Goal: Task Accomplishment & Management: Complete application form

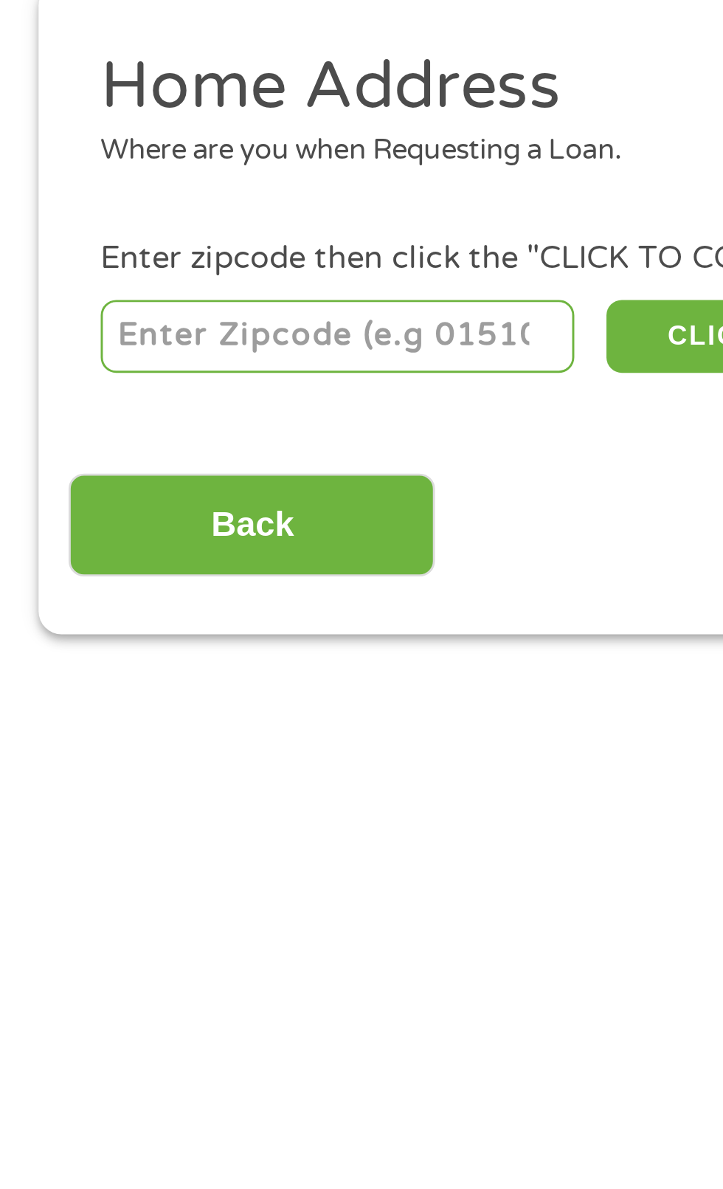
click at [66, 319] on input "number" at bounding box center [117, 319] width 164 height 25
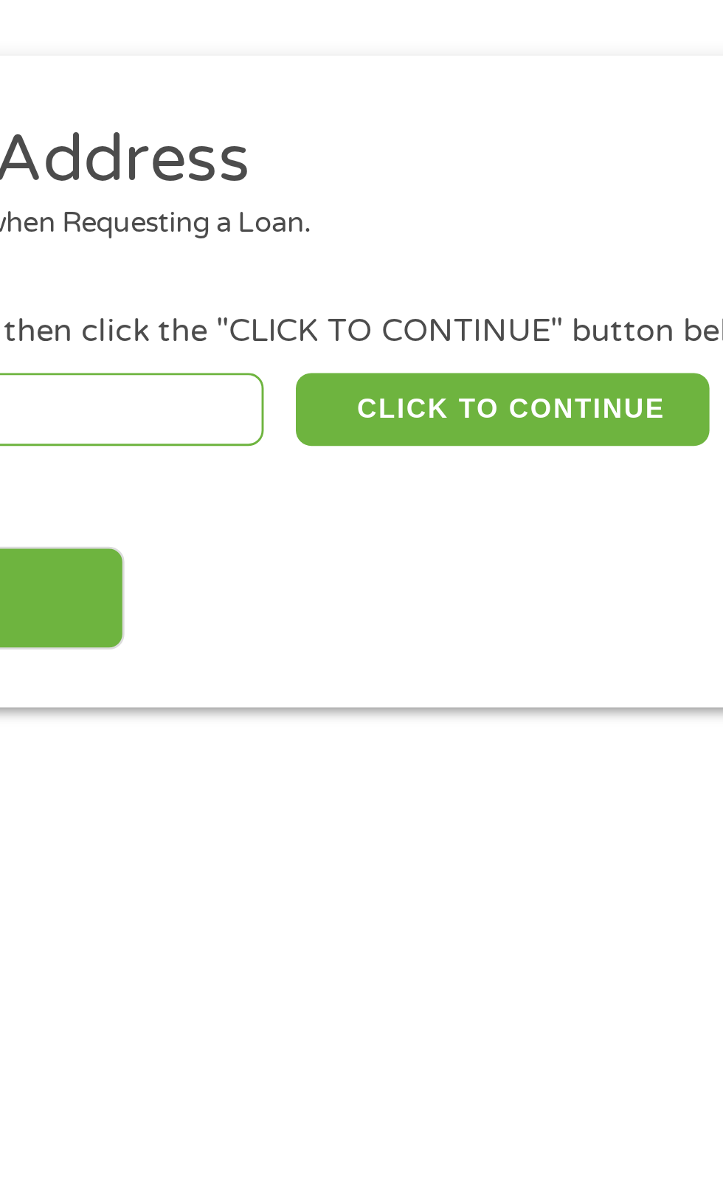
type input "59845"
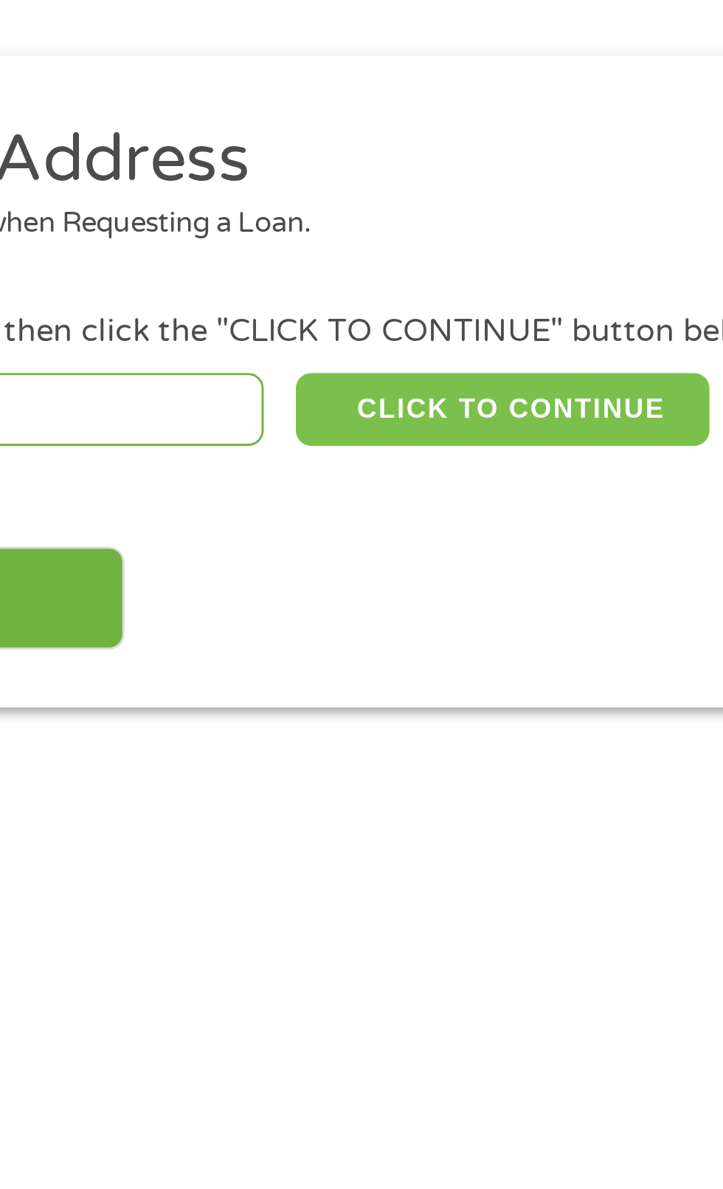
click at [279, 322] on button "CLICK TO CONTINUE" at bounding box center [280, 319] width 142 height 25
type input "59845"
type input "Hot Springs"
select select "[US_STATE]"
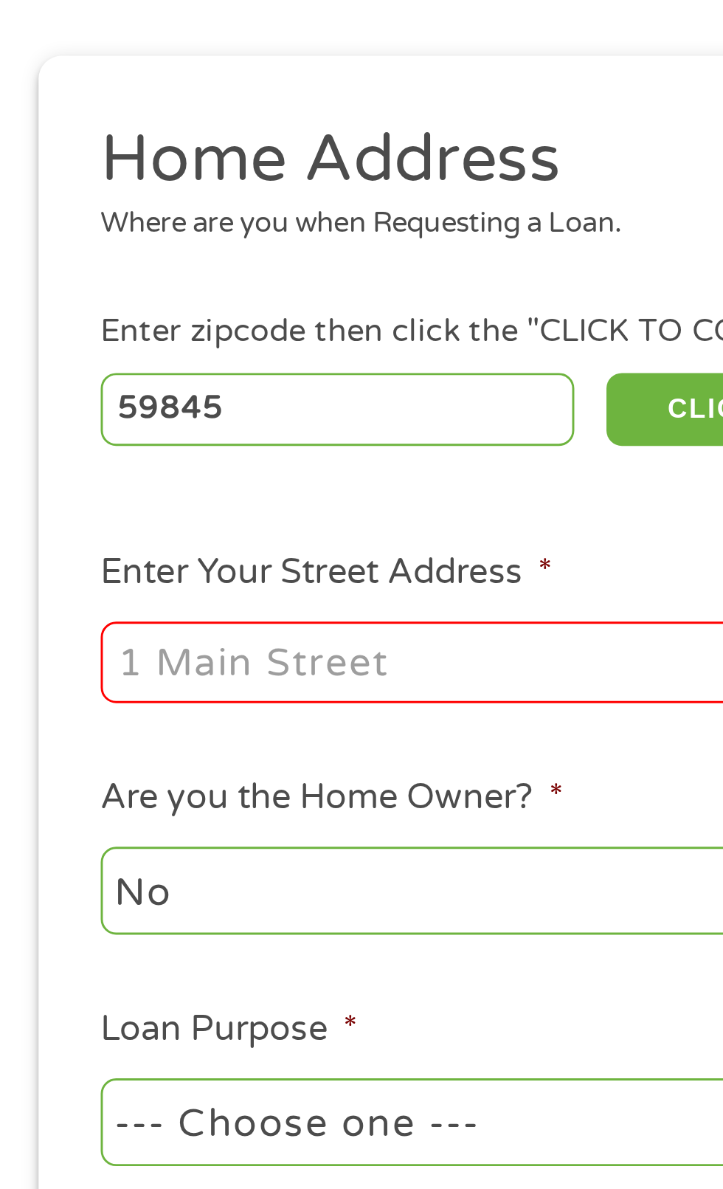
click at [62, 410] on input "Enter Your Street Address *" at bounding box center [193, 407] width 317 height 28
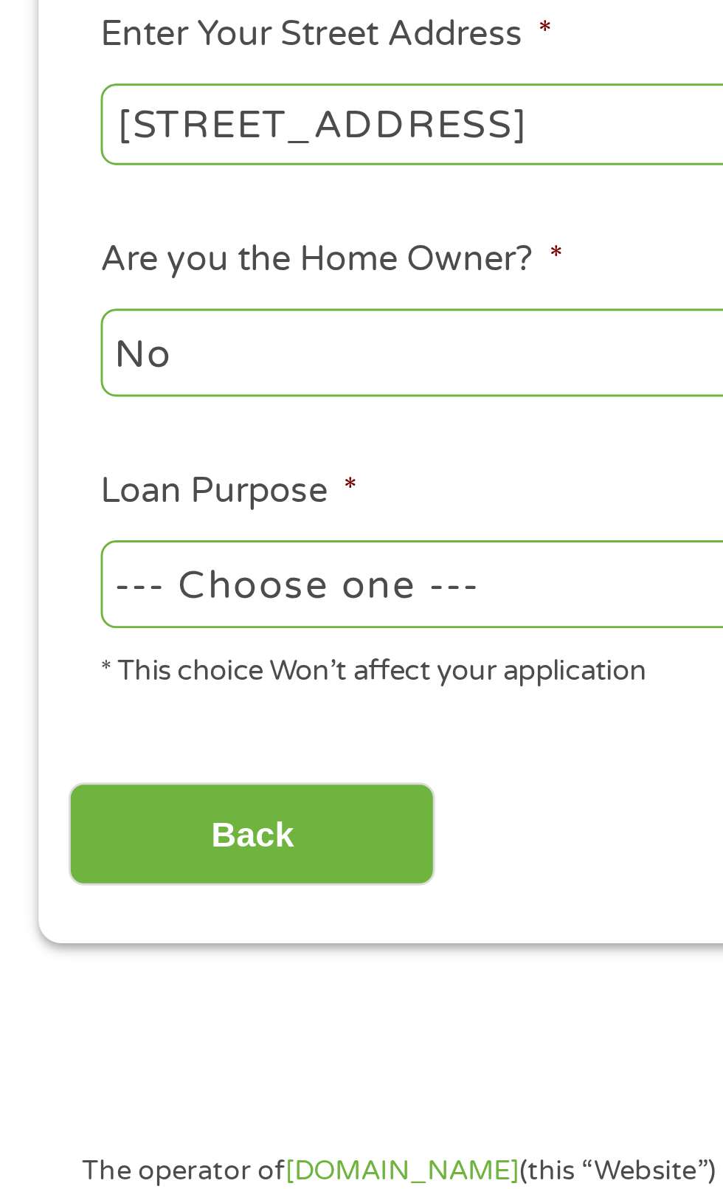
type input "[STREET_ADDRESS]"
click at [165, 569] on select "--- Choose one --- Pay Bills Debt Consolidation Home Improvement Major Purchase…" at bounding box center [193, 565] width 317 height 30
select select "paybills"
click at [35, 551] on select "--- Choose one --- Pay Bills Debt Consolidation Home Improvement Major Purchase…" at bounding box center [193, 565] width 317 height 30
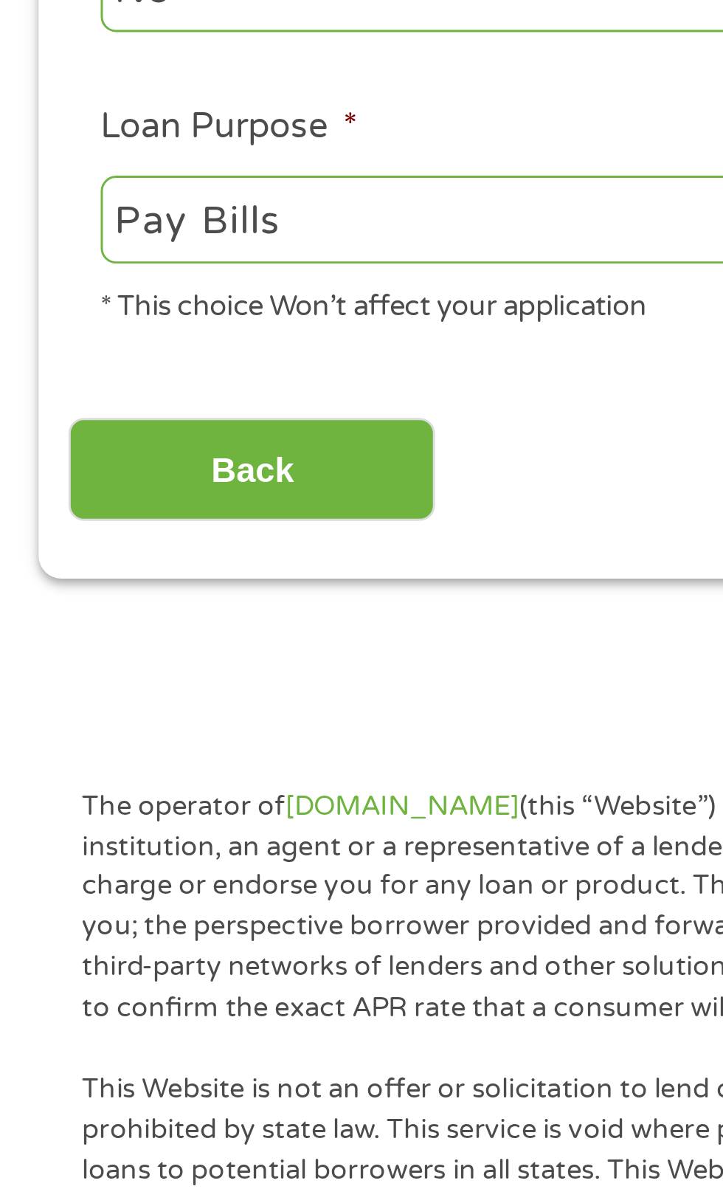
click at [117, 661] on input "Back" at bounding box center [87, 651] width 126 height 36
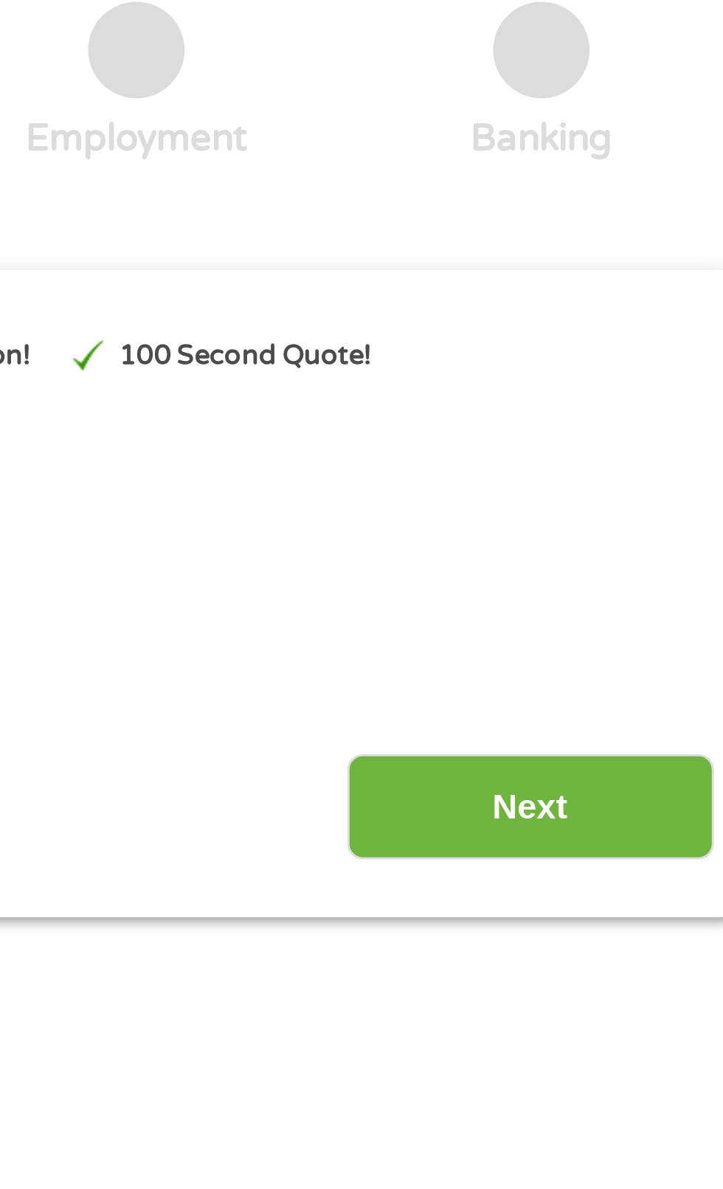
click at [635, 396] on input "Next" at bounding box center [636, 390] width 126 height 36
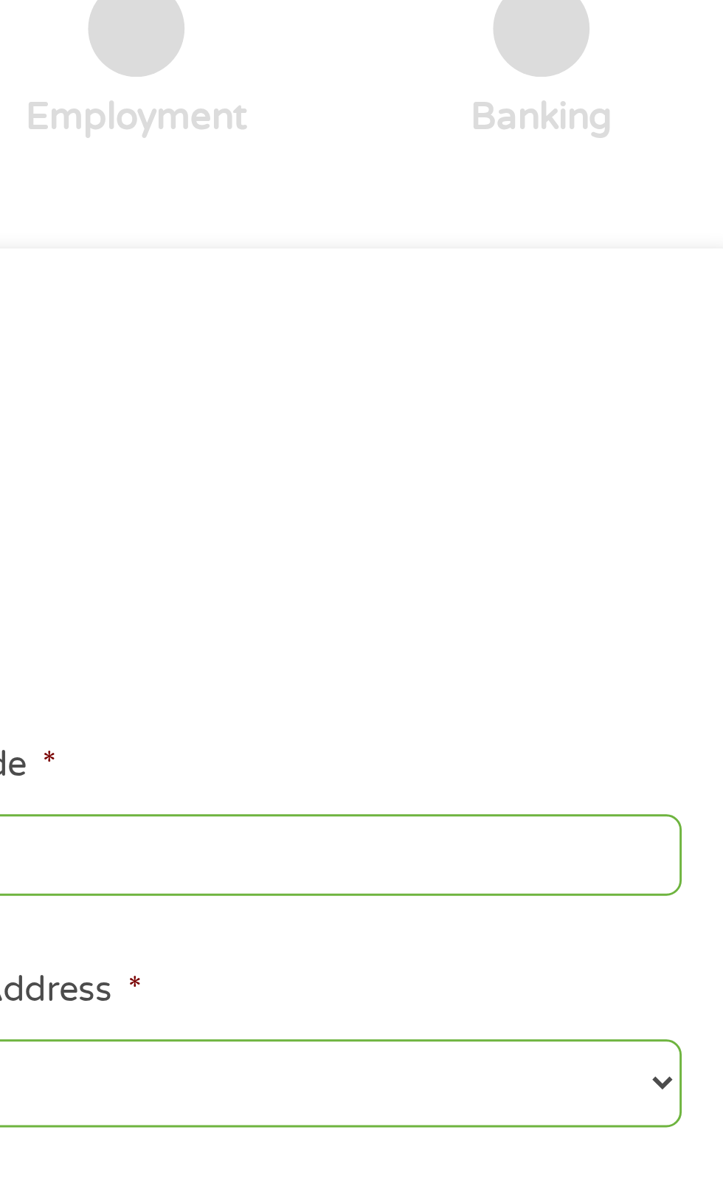
scroll to position [6, 6]
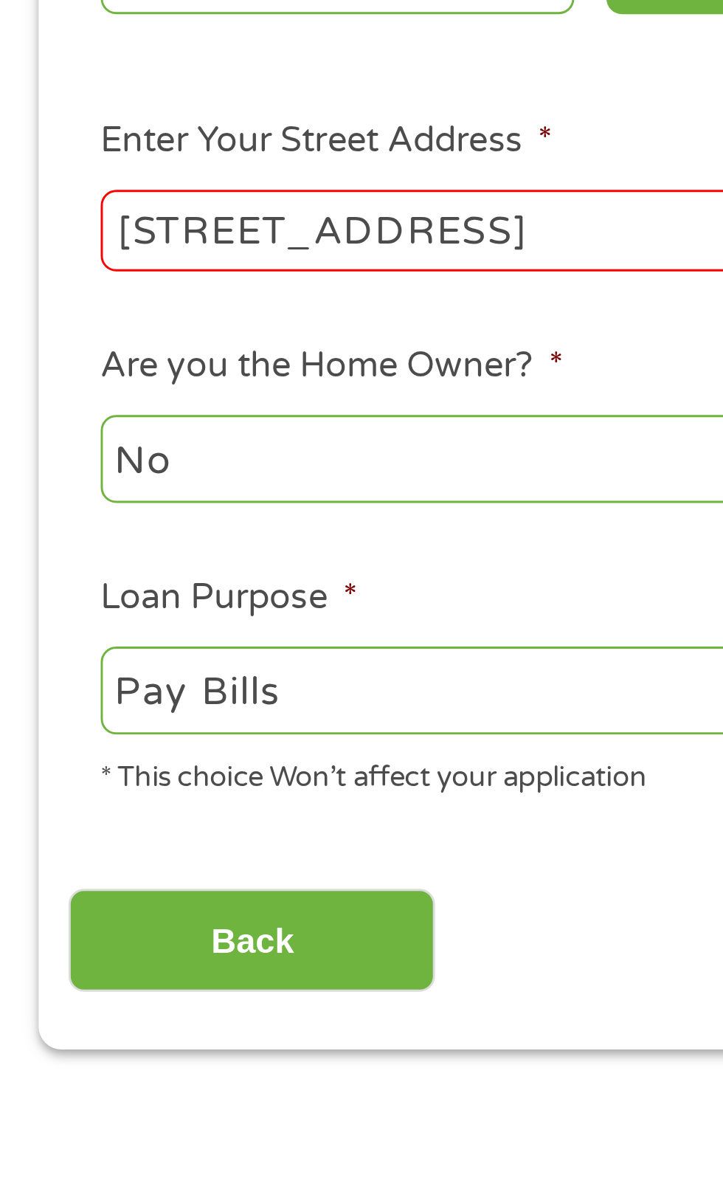
click at [160, 407] on input "[STREET_ADDRESS]" at bounding box center [193, 407] width 317 height 28
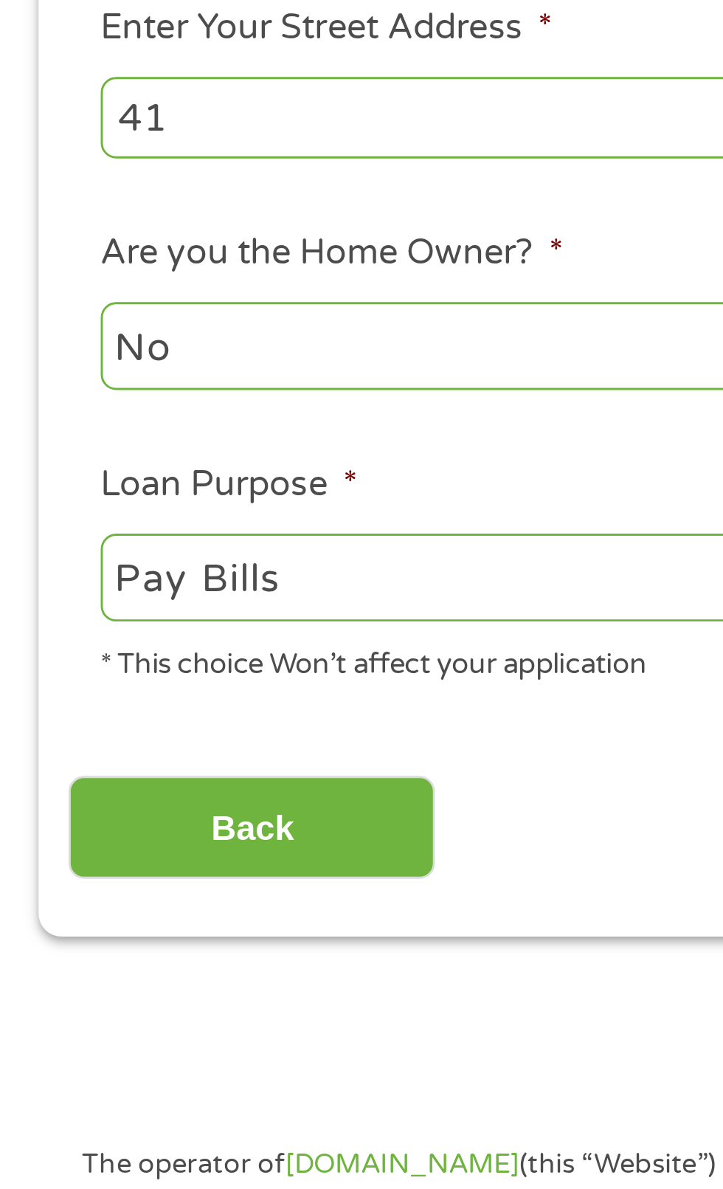
type input "4"
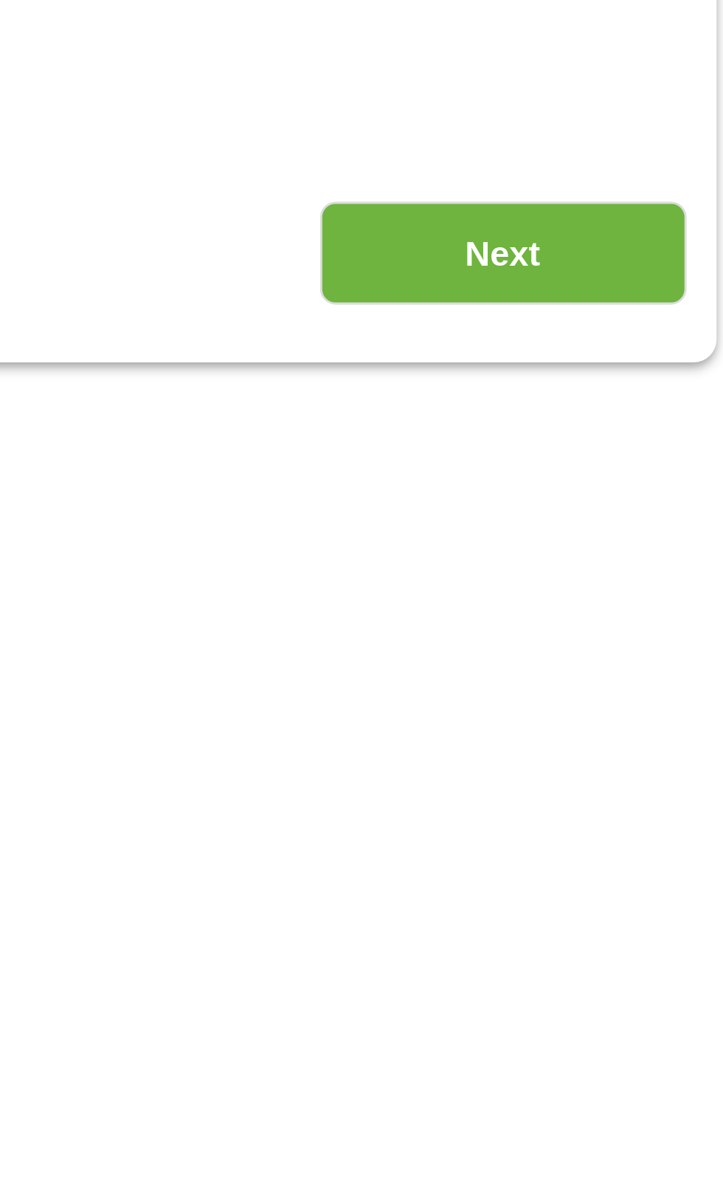
type input "[STREET_ADDRESS]"
click at [611, 651] on input "Next" at bounding box center [636, 651] width 126 height 36
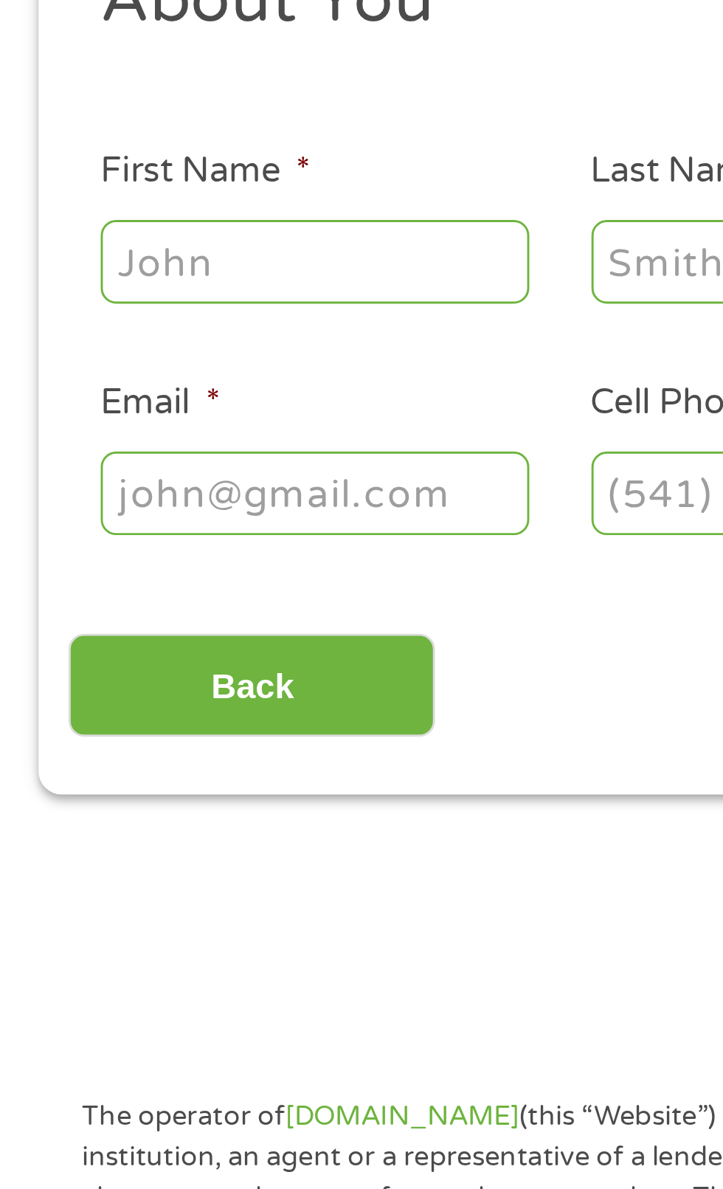
click at [56, 326] on input "First Name *" at bounding box center [109, 323] width 148 height 28
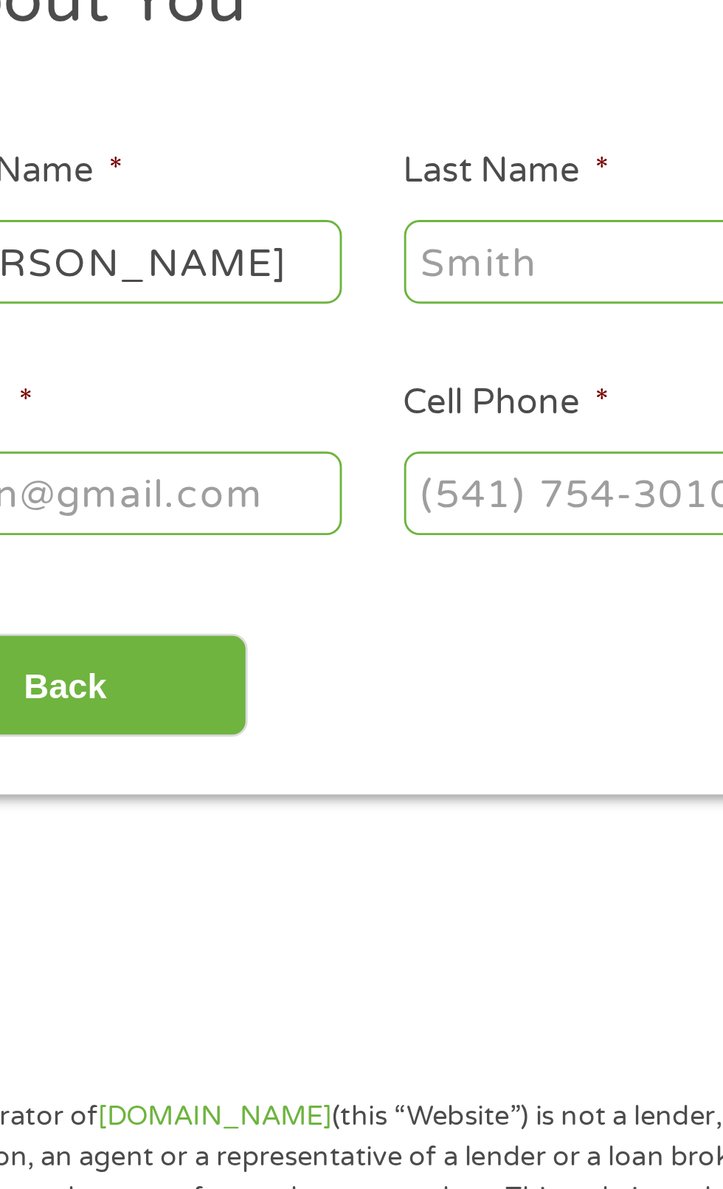
type input "[PERSON_NAME]"
click at [235, 320] on input "Last Name *" at bounding box center [278, 323] width 148 height 28
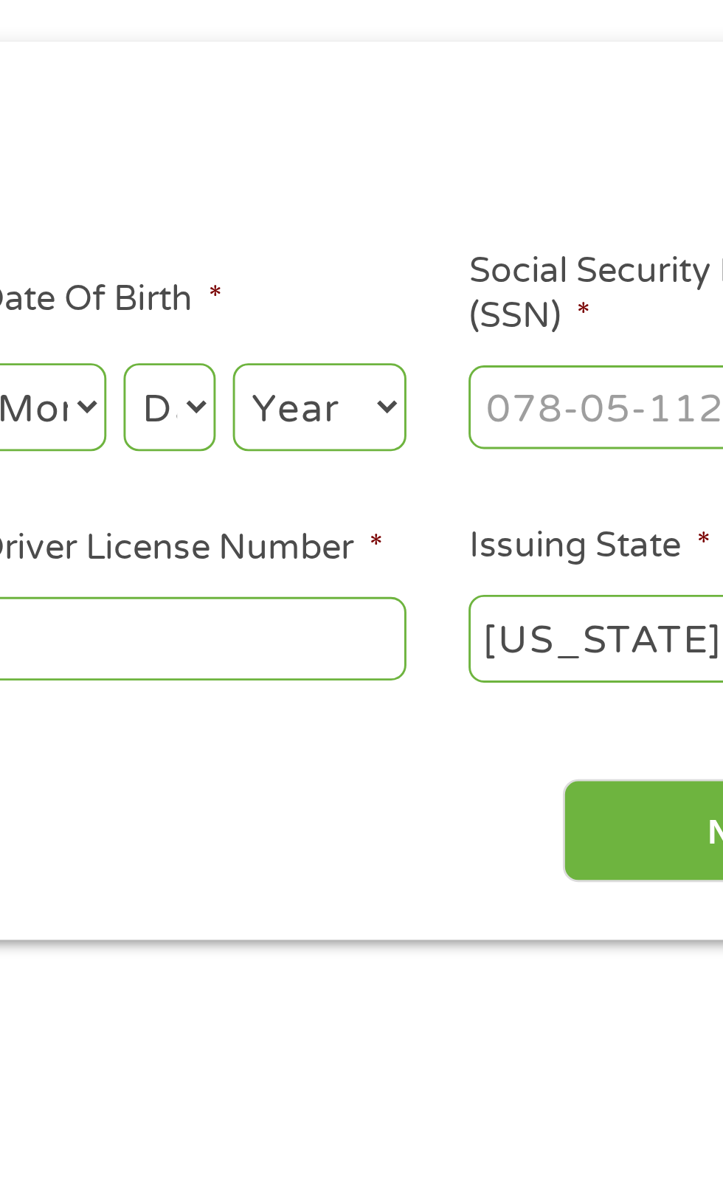
type input "[PERSON_NAME]"
click at [405, 322] on select "Month 1 2 3 4 5 6 7 8 9 10 11 12" at bounding box center [394, 323] width 44 height 30
select select "12"
click at [372, 309] on select "Month 1 2 3 4 5 6 7 8 9 10 11 12" at bounding box center [394, 323] width 44 height 30
click at [433, 331] on select "Day 1 2 3 4 5 6 7 8 9 10 11 12 13 14 15 16 17 18 19 20 21 22 23 24 25 26 27 28 …" at bounding box center [438, 323] width 32 height 30
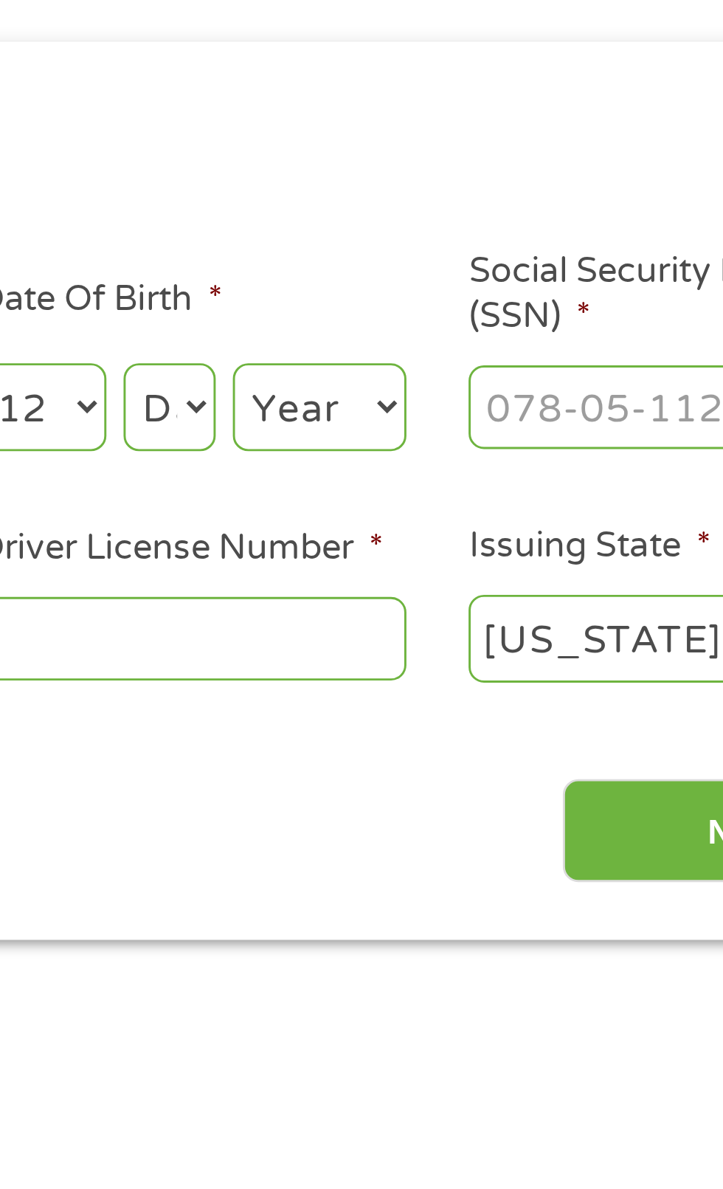
select select "31"
click at [422, 309] on select "Day 1 2 3 4 5 6 7 8 9 10 11 12 13 14 15 16 17 18 19 20 21 22 23 24 25 26 27 28 …" at bounding box center [438, 323] width 32 height 30
click at [492, 325] on select "Year [DATE] 2006 2005 2004 2003 2002 2001 2000 1999 1998 1997 1996 1995 1994 19…" at bounding box center [490, 323] width 60 height 30
select select "1985"
click at [460, 309] on select "Year [DATE] 2006 2005 2004 2003 2002 2001 2000 1999 1998 1997 1996 1995 1994 19…" at bounding box center [490, 323] width 60 height 30
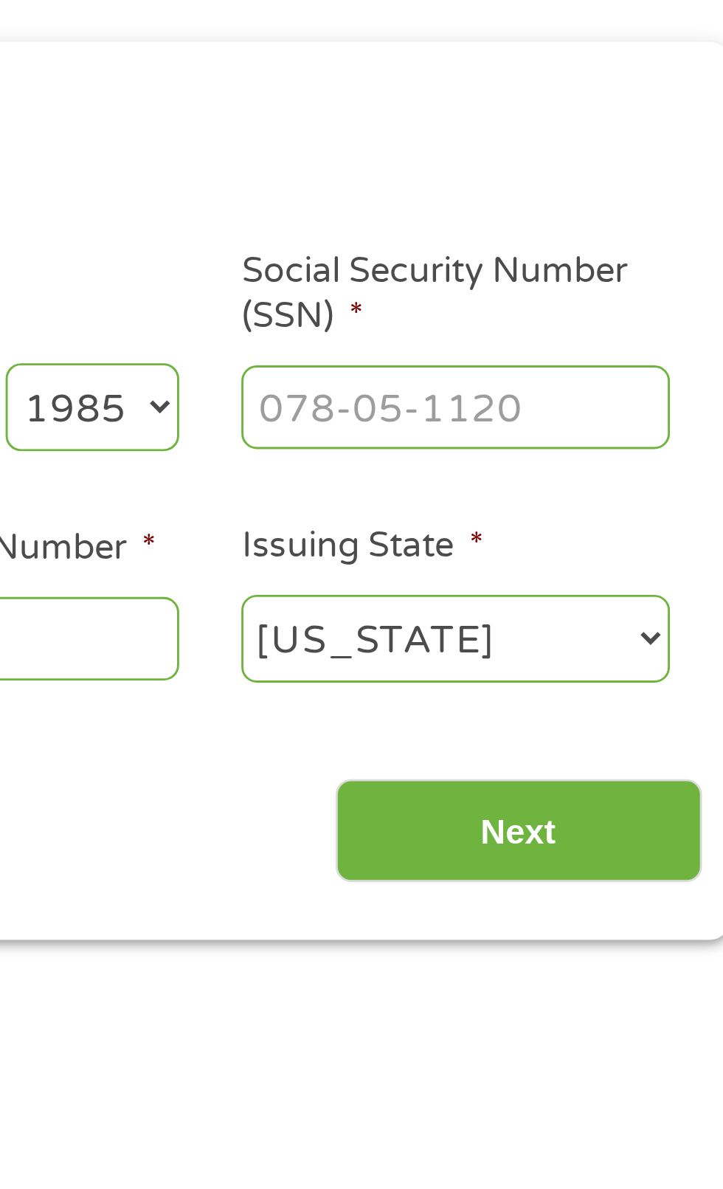
scroll to position [7, 0]
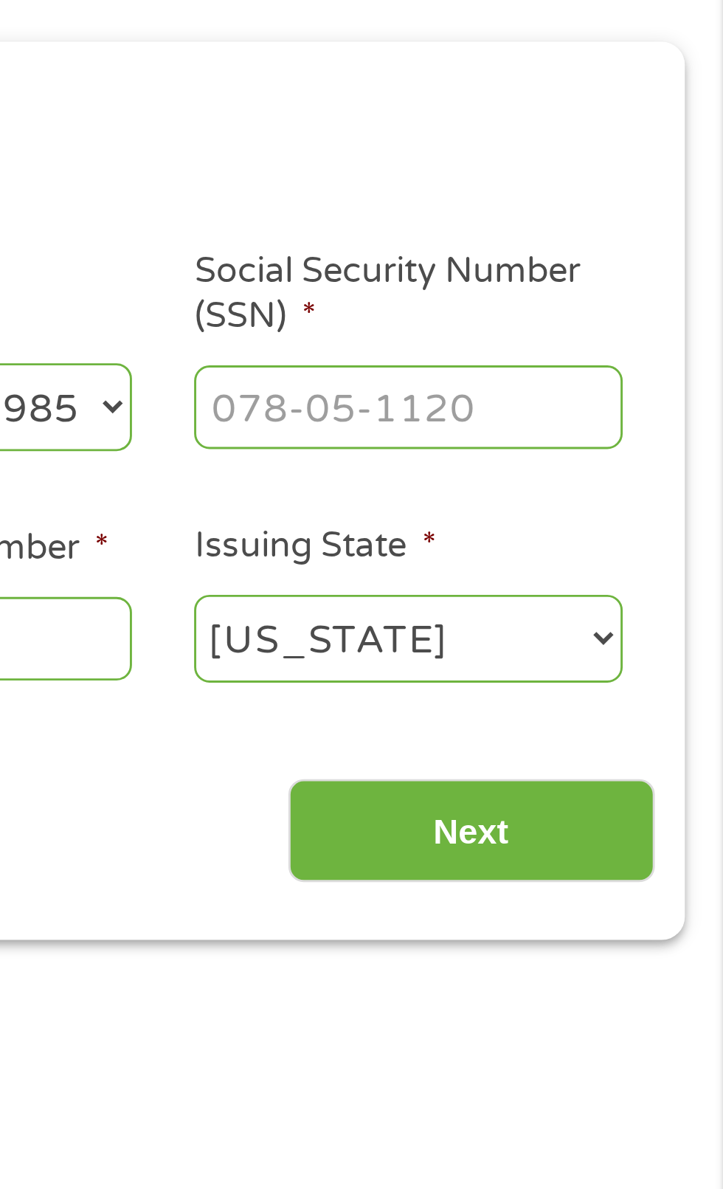
click at [600, 317] on input "Social Security Number (SSN) *" at bounding box center [615, 323] width 148 height 28
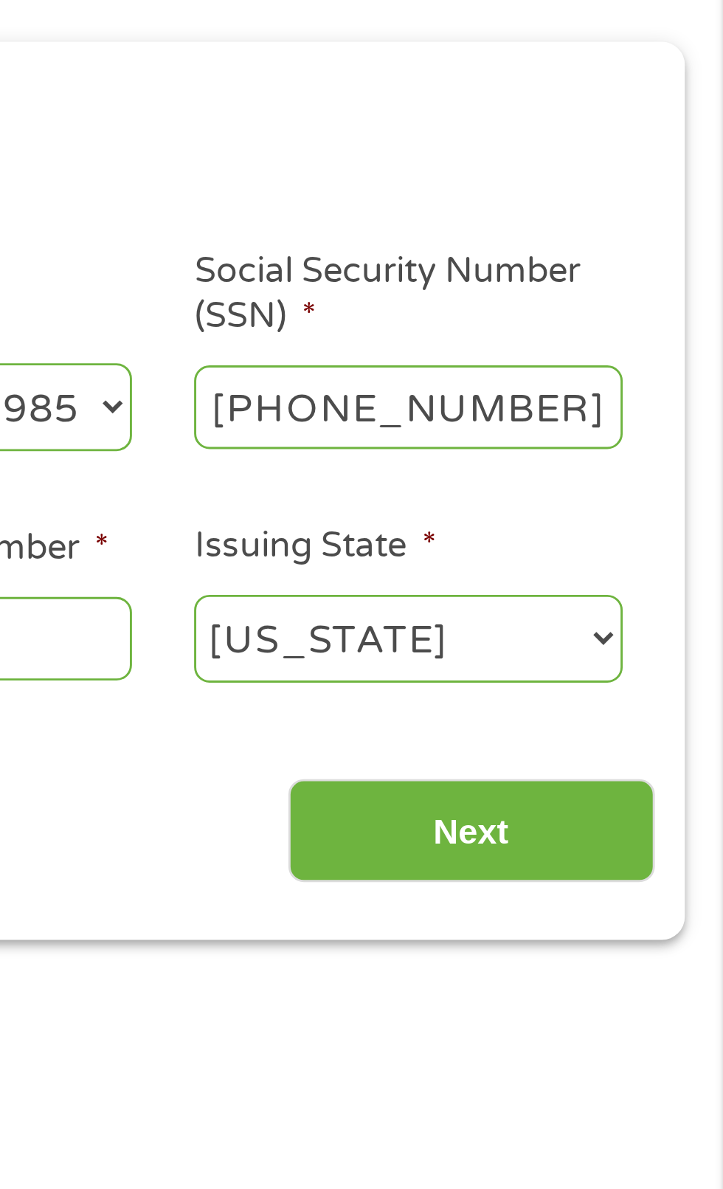
type input "434-75-8167"
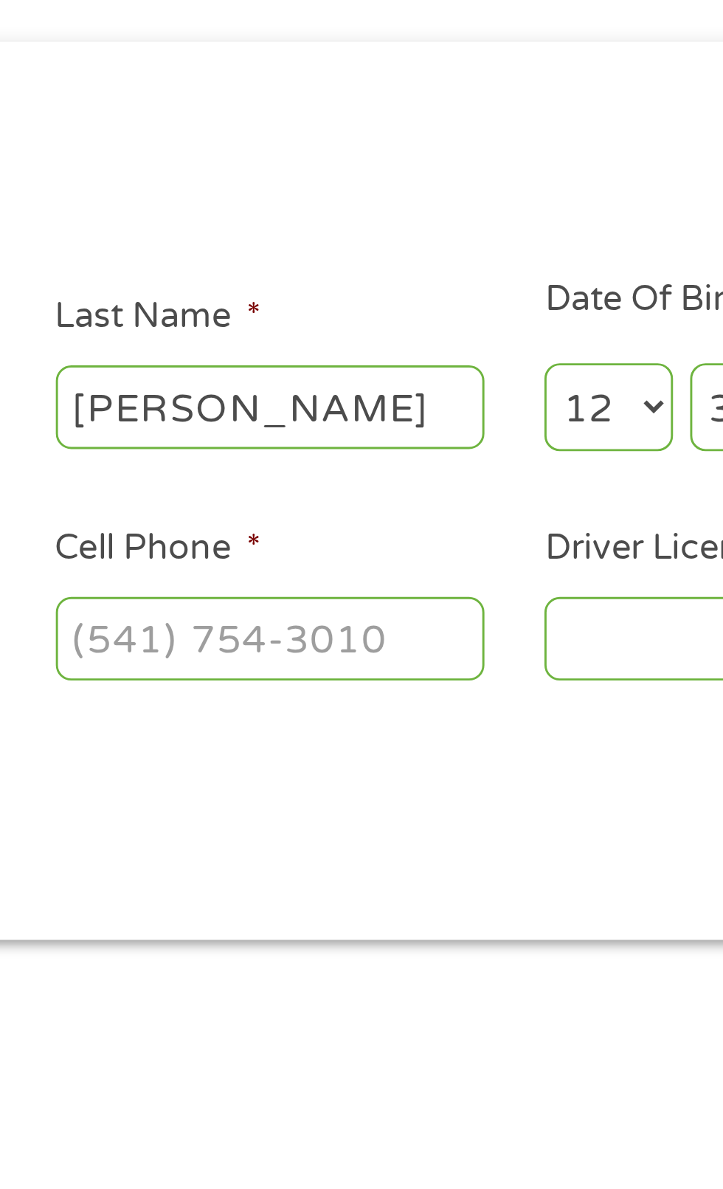
click at [224, 398] on input "Cell Phone *" at bounding box center [278, 403] width 148 height 28
type input "[PHONE_NUMBER]"
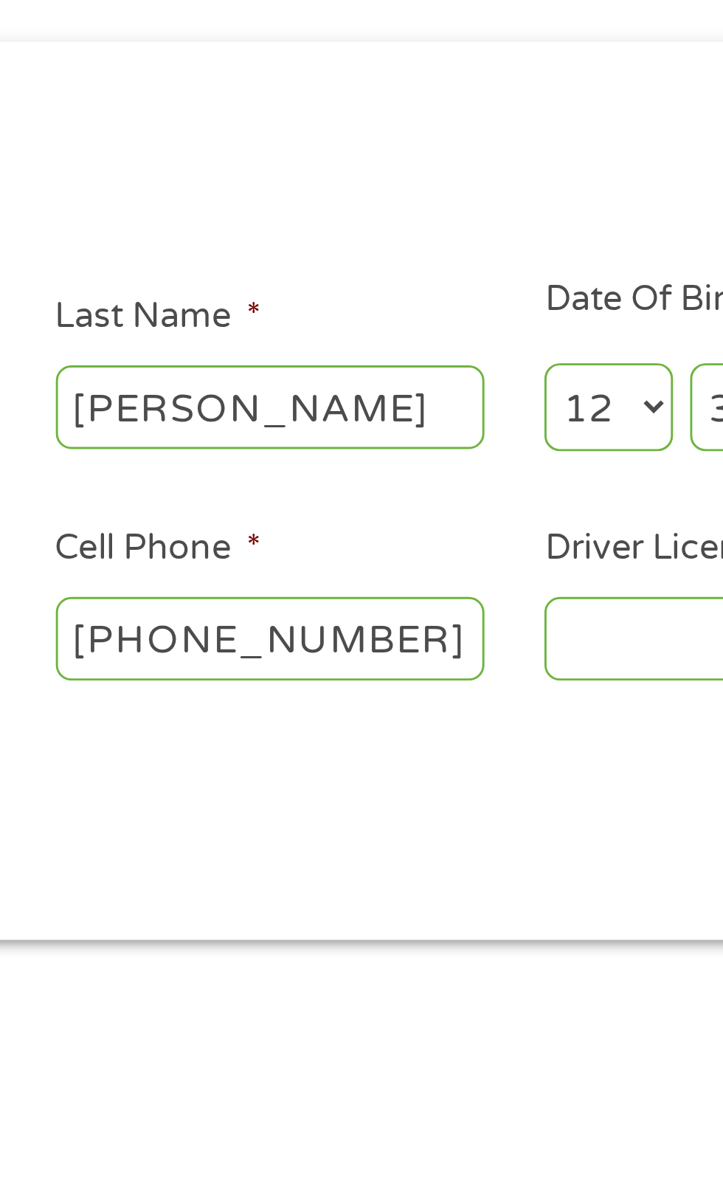
click at [393, 398] on input "Driver License Number *" at bounding box center [446, 403] width 148 height 28
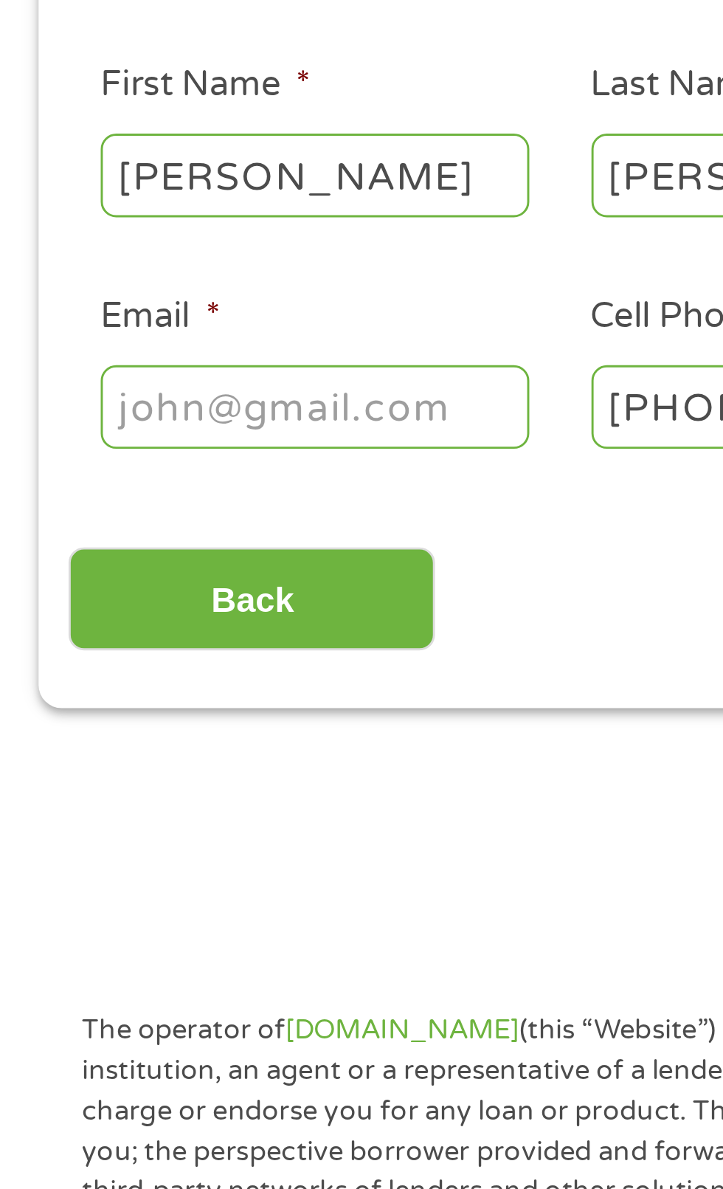
type input "AAB0000257527"
click at [46, 407] on input "Email *" at bounding box center [109, 403] width 148 height 28
type input "k"
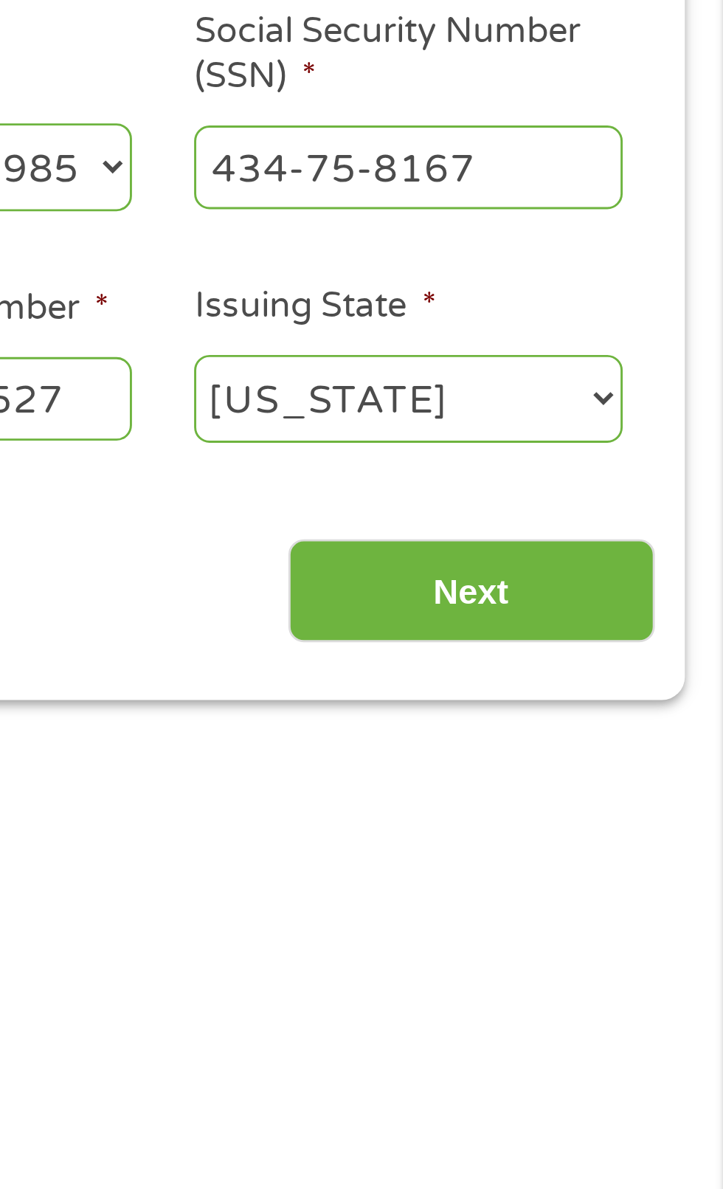
type input "[EMAIL_ADDRESS][DOMAIN_NAME]"
click at [616, 471] on input "Next" at bounding box center [636, 470] width 126 height 36
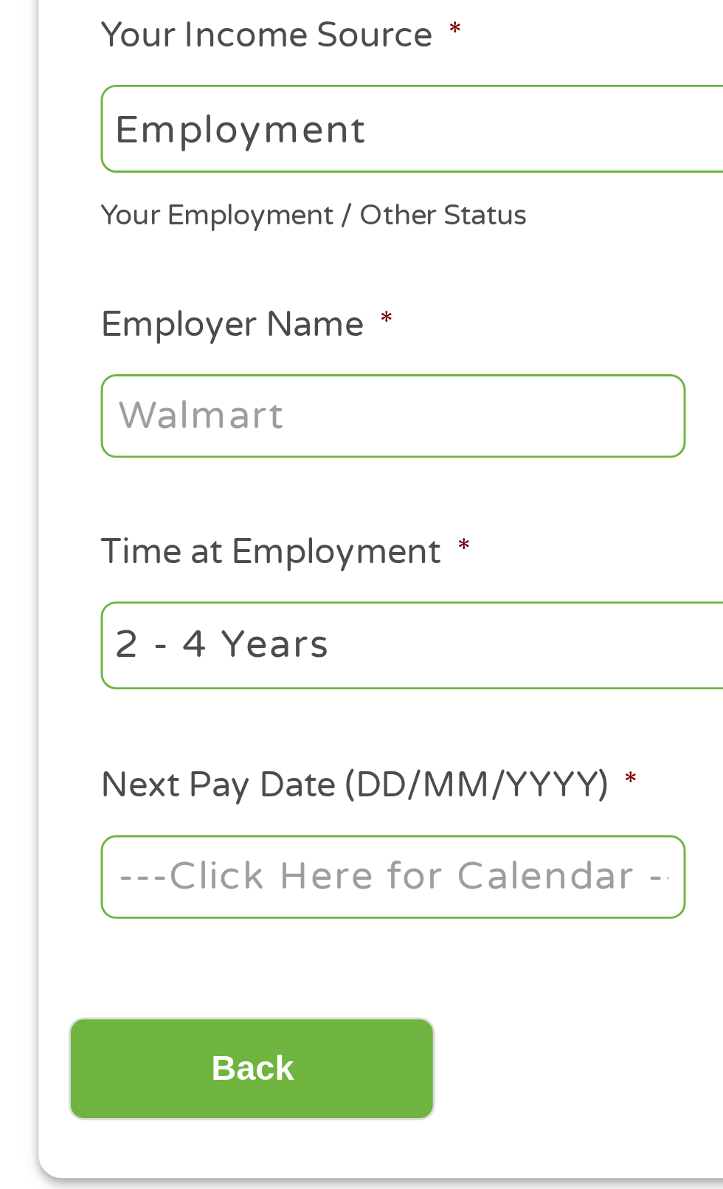
click at [53, 411] on input "Employer Name *" at bounding box center [135, 409] width 201 height 28
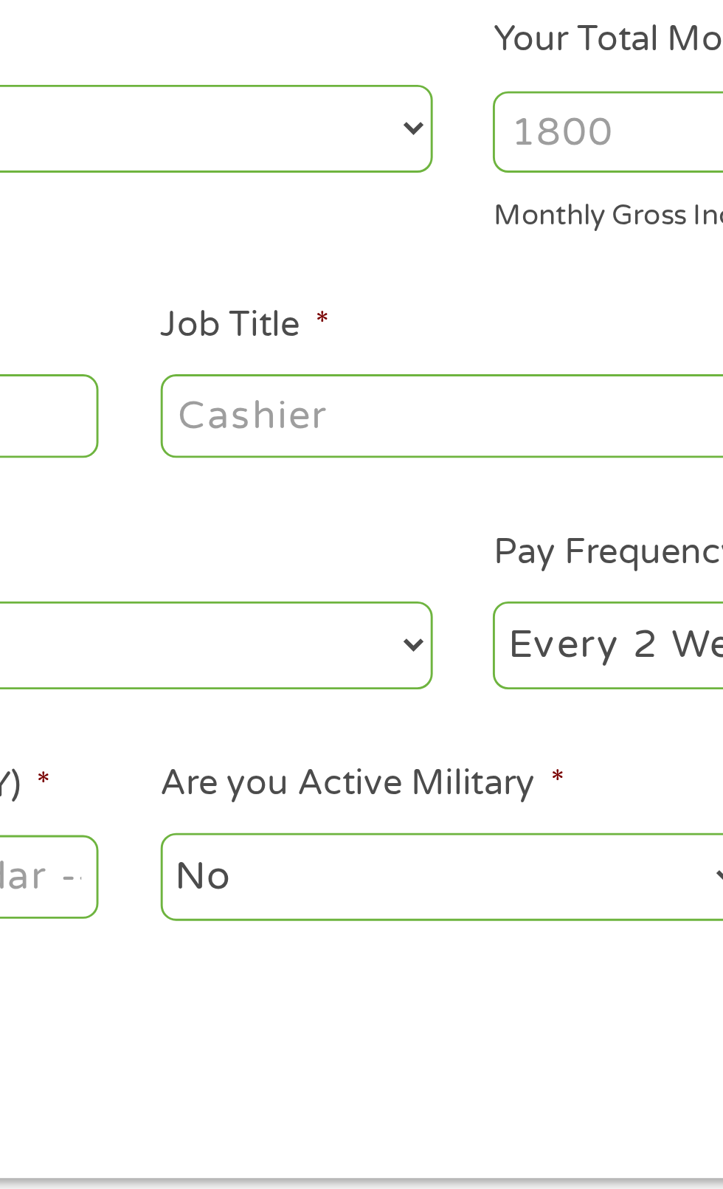
type input "[PERSON_NAME]"
click at [282, 415] on input "Job Title *" at bounding box center [358, 409] width 201 height 28
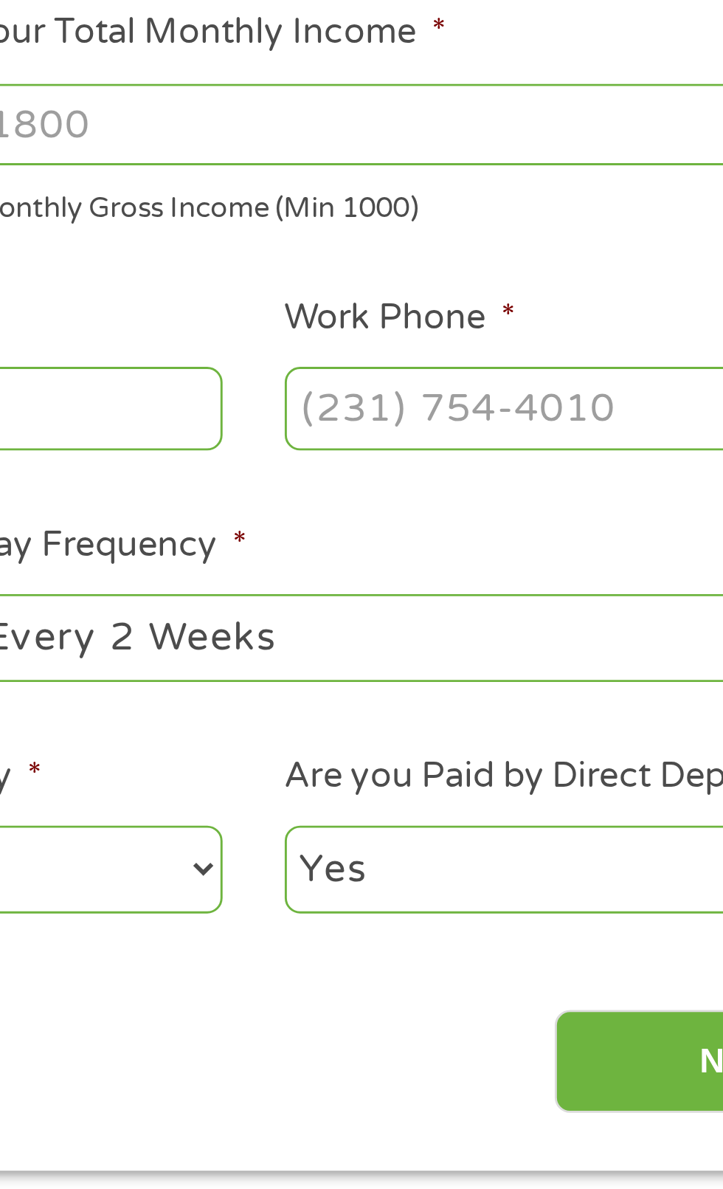
type input "Security"
click at [544, 407] on input "Work Phone *" at bounding box center [580, 409] width 201 height 28
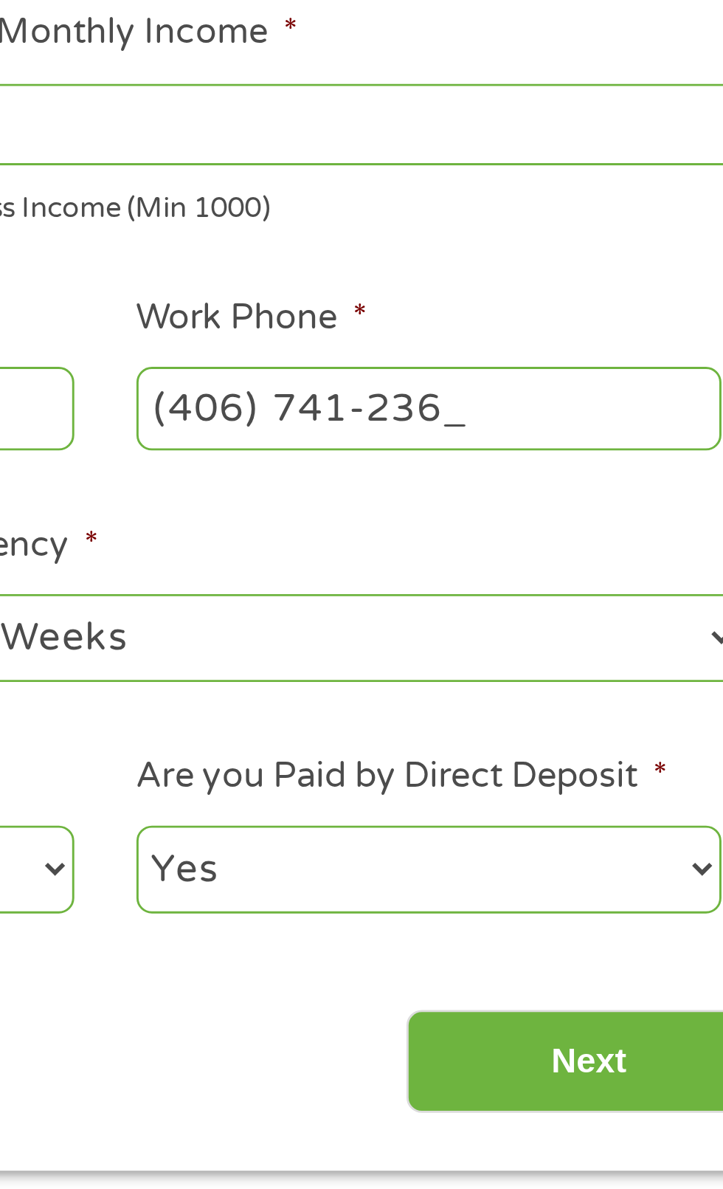
type input "[PHONE_NUMBER]"
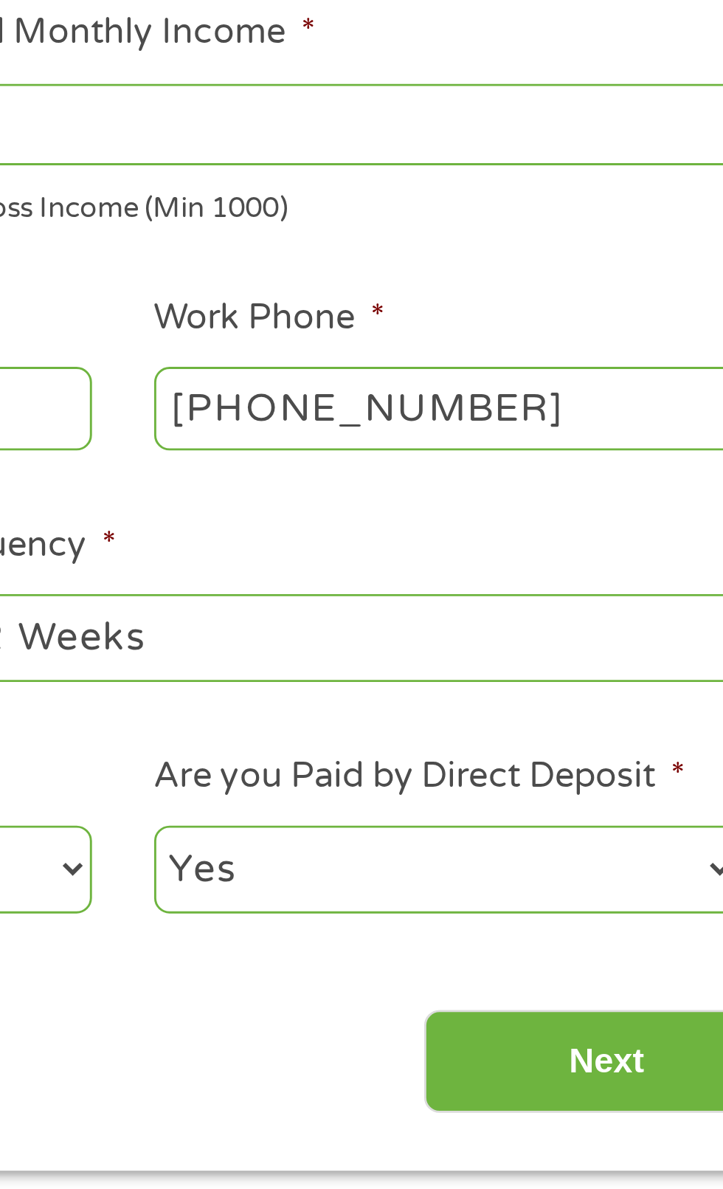
click at [506, 492] on select "--- Choose one --- Every 2 Weeks Every Week Monthly Semi-Monthly" at bounding box center [530, 488] width 317 height 30
select select "weekly"
click at [372, 473] on select "--- Choose one --- Every 2 Weeks Every Week Monthly Semi-Monthly" at bounding box center [530, 488] width 317 height 30
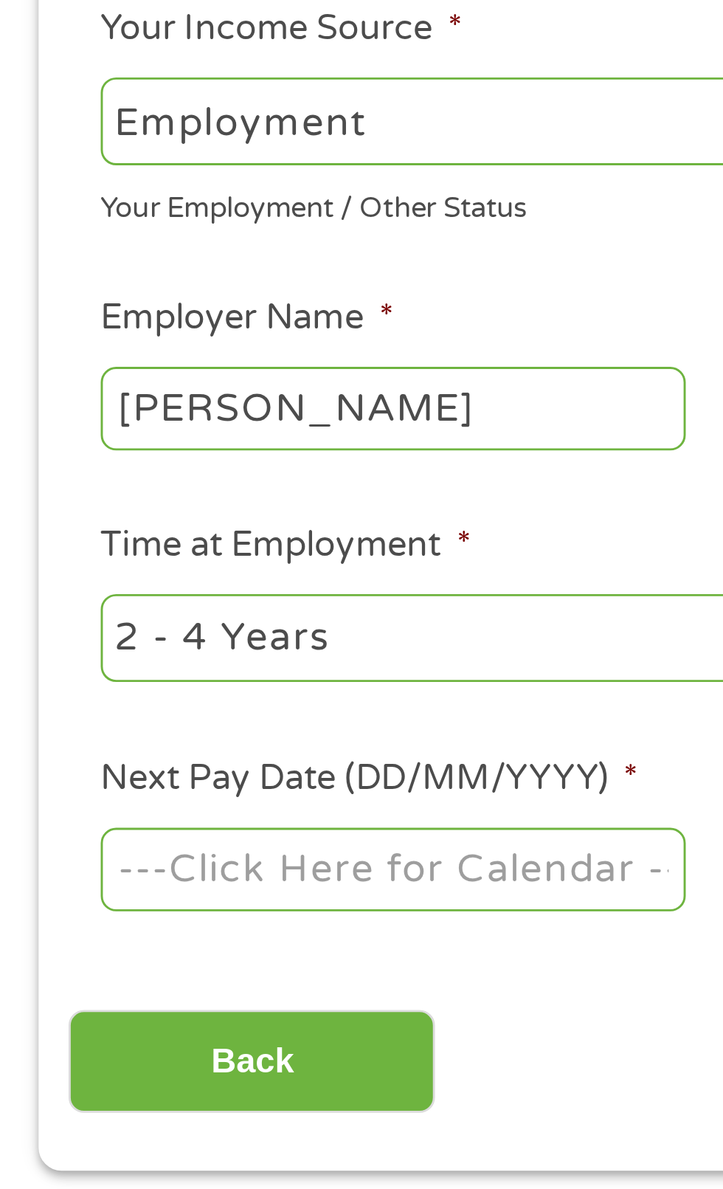
click at [66, 567] on body "Home Get Loan Offer How it works FAQs Blog Cash Loans Quick Loans Online Loans …" at bounding box center [361, 1117] width 723 height 2249
click at [84, 569] on input "Next Pay Date (DD/MM/YYYY) *" at bounding box center [135, 567] width 201 height 28
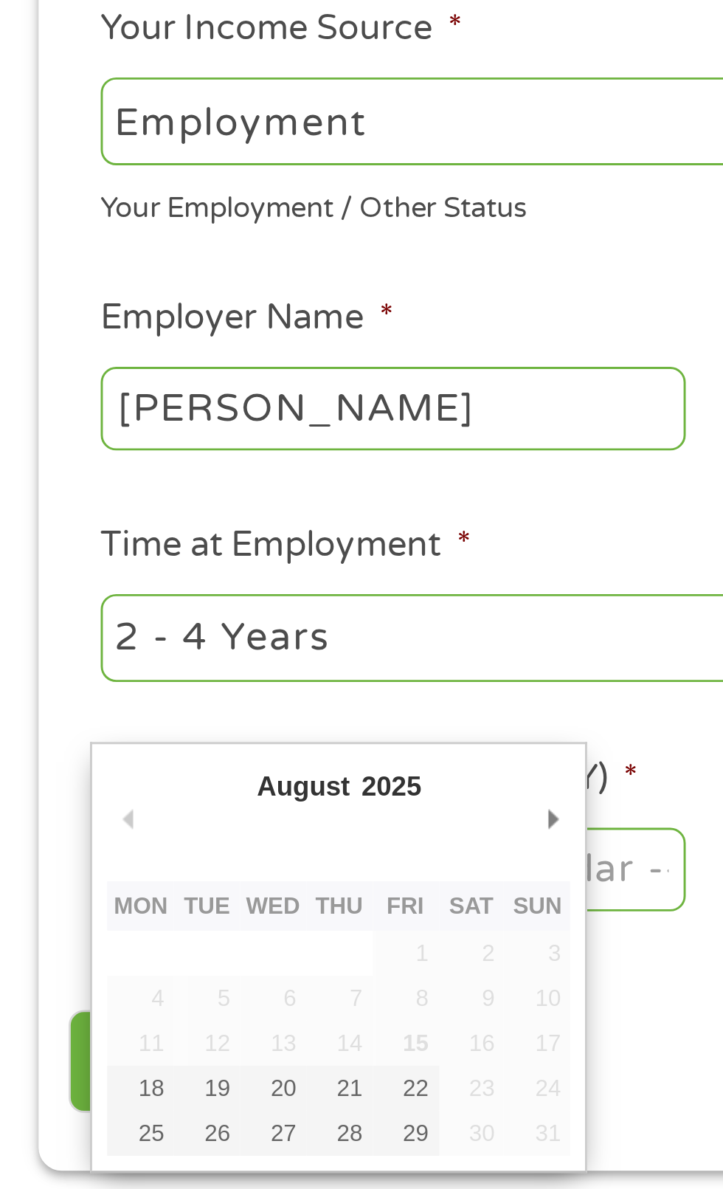
type input "[DATE]"
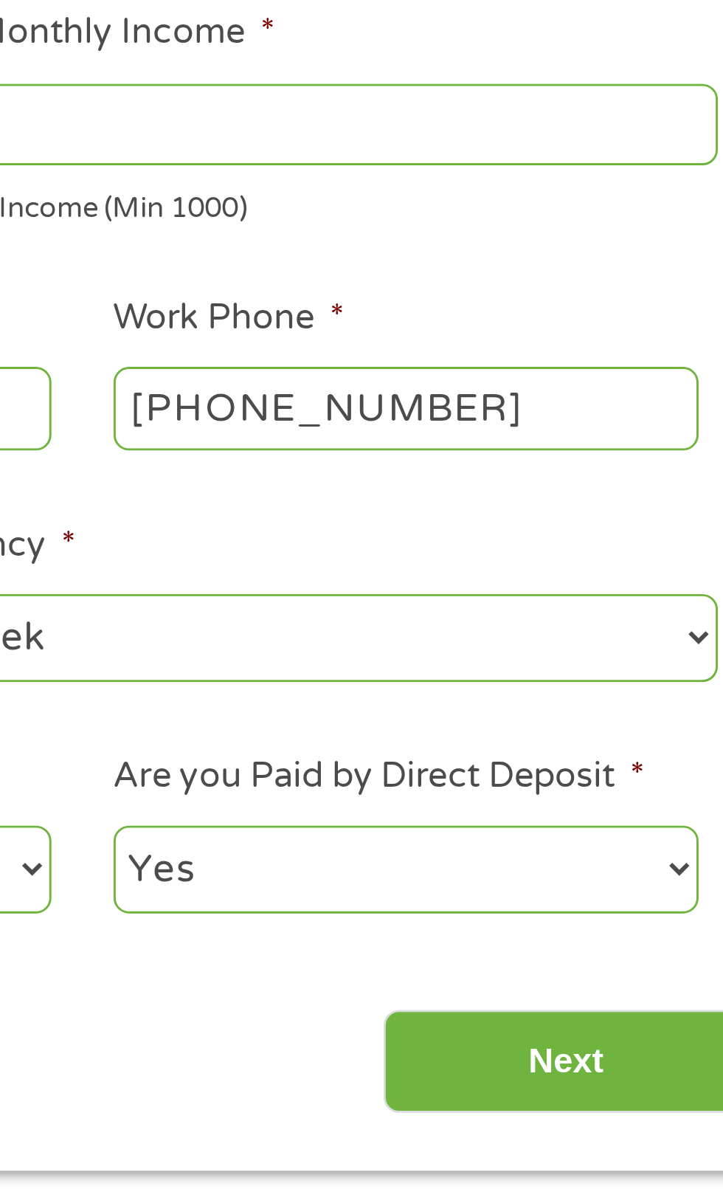
click at [522, 573] on select "Yes No" at bounding box center [580, 568] width 201 height 30
select select "0"
click at [480, 553] on select "Yes No" at bounding box center [580, 568] width 201 height 30
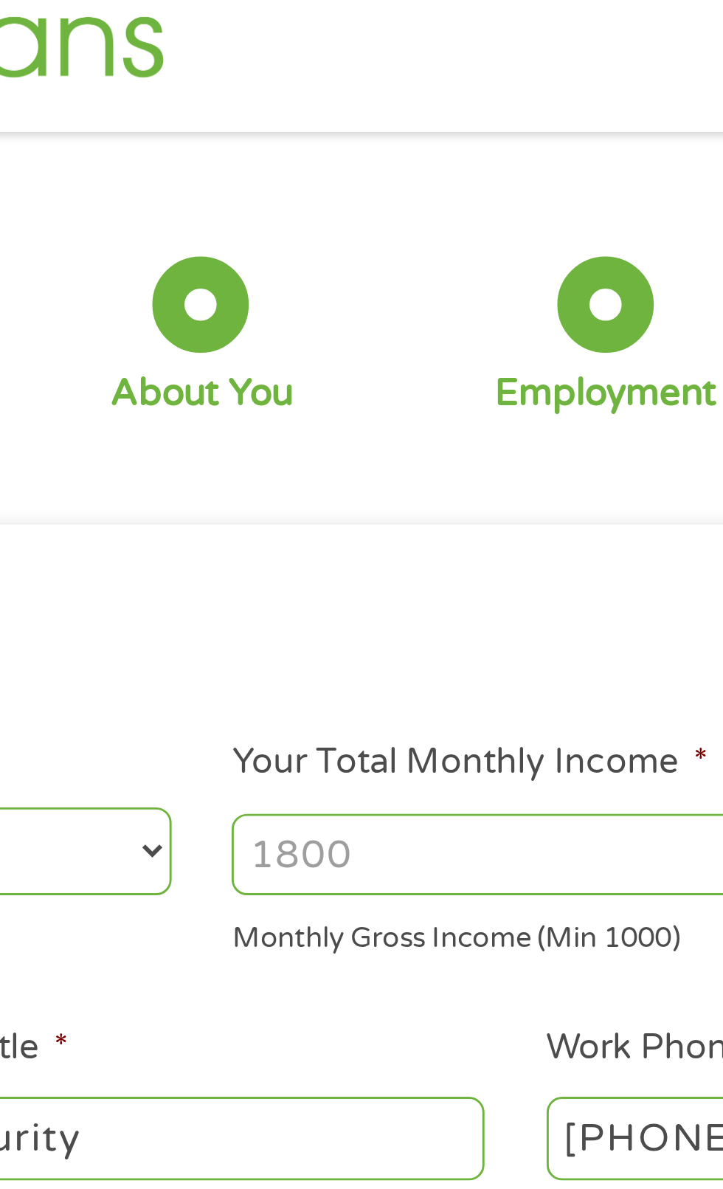
click at [414, 307] on input "Your Total Monthly Income *" at bounding box center [530, 311] width 317 height 28
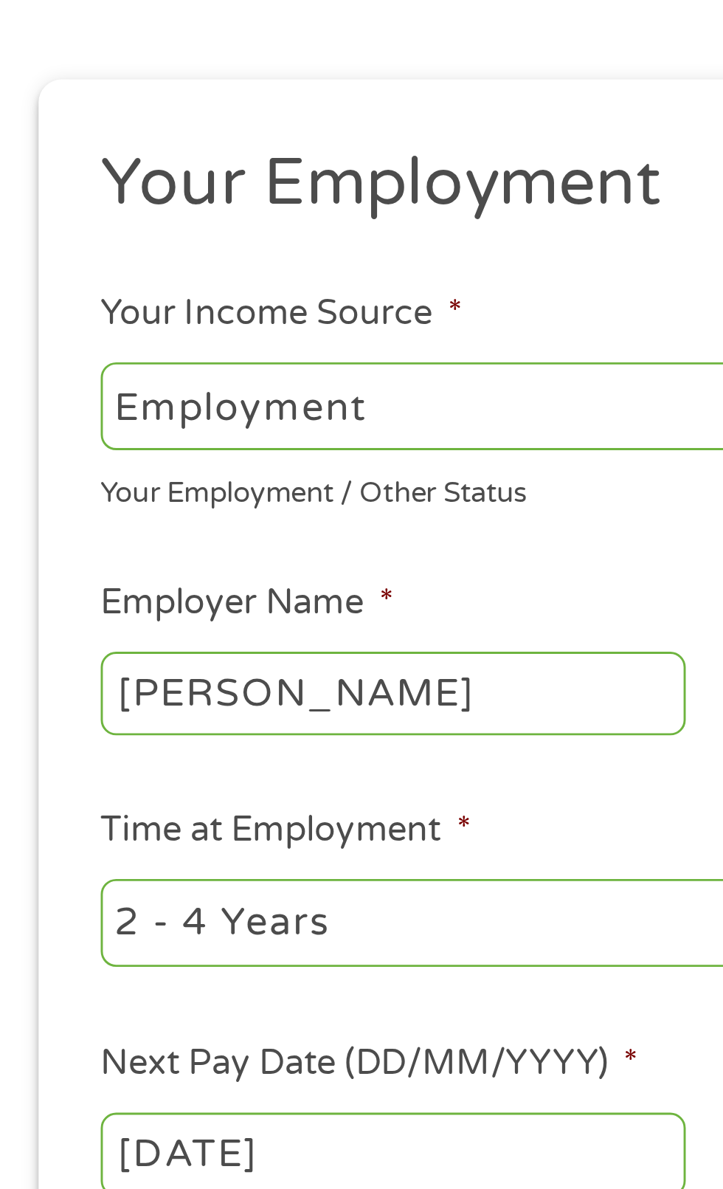
type input "3057"
click at [91, 308] on select "--- Choose one --- Employment [DEMOGRAPHIC_DATA] Benefits" at bounding box center [193, 310] width 317 height 30
click at [35, 295] on select "--- Choose one --- Employment [DEMOGRAPHIC_DATA] Benefits" at bounding box center [193, 310] width 317 height 30
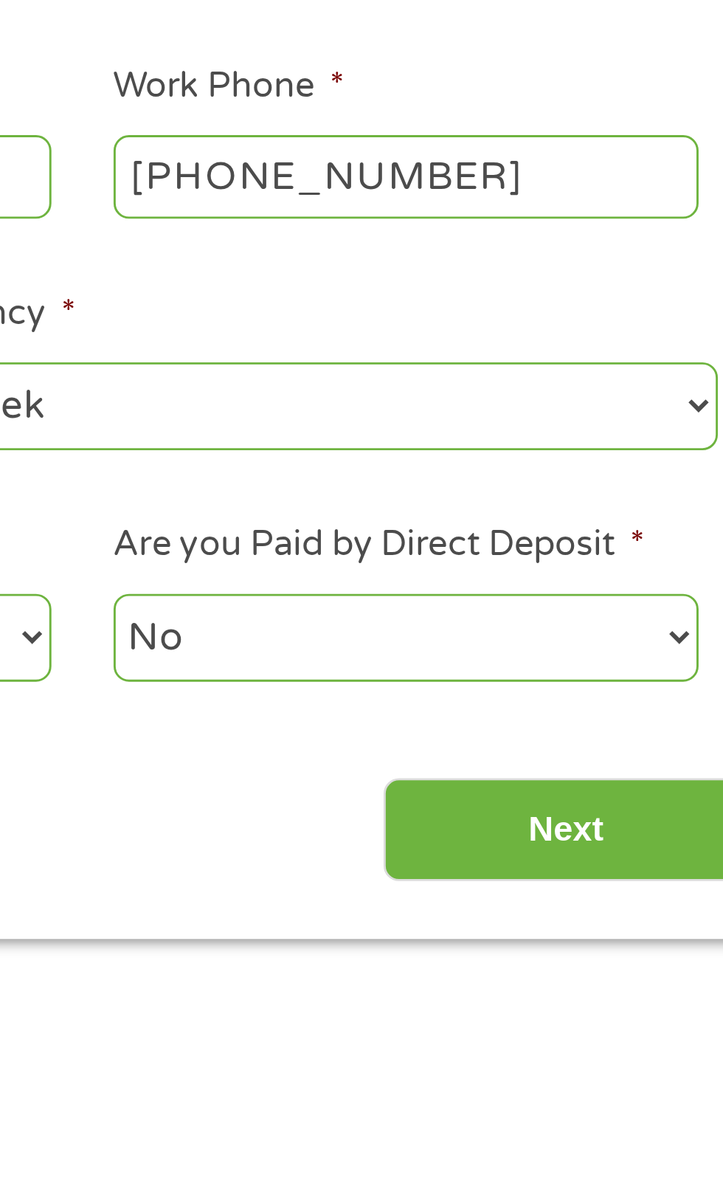
click at [618, 637] on input "Next" at bounding box center [636, 634] width 126 height 36
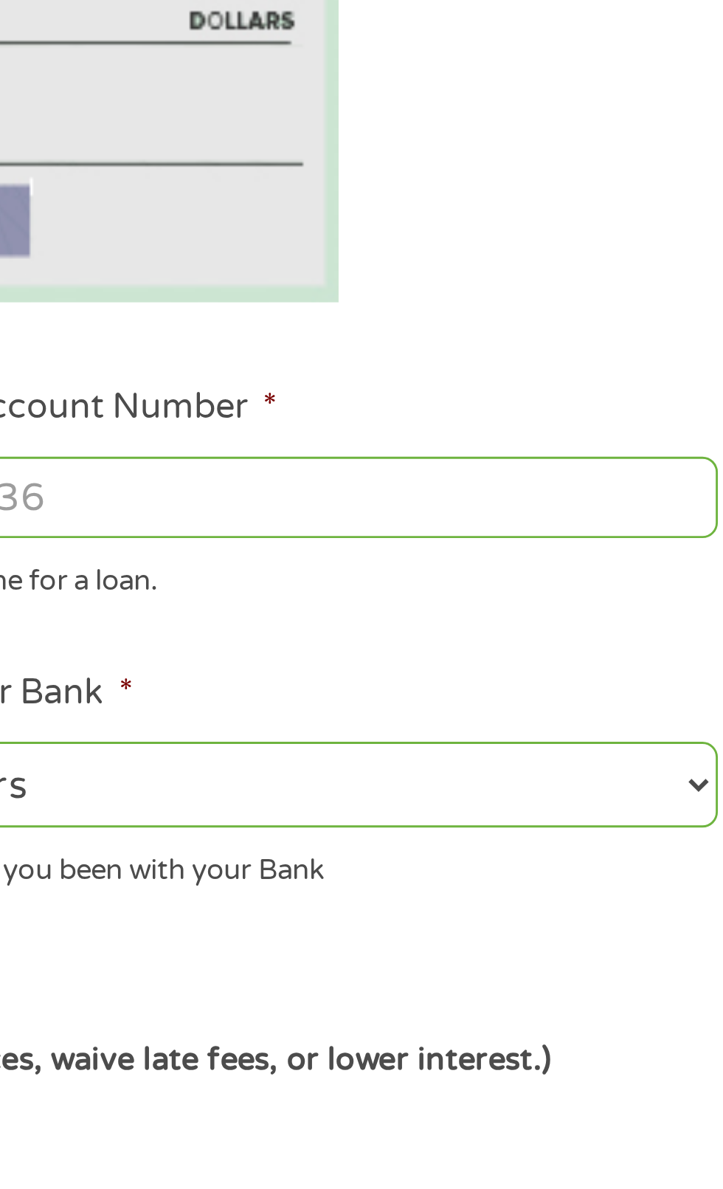
scroll to position [6, 6]
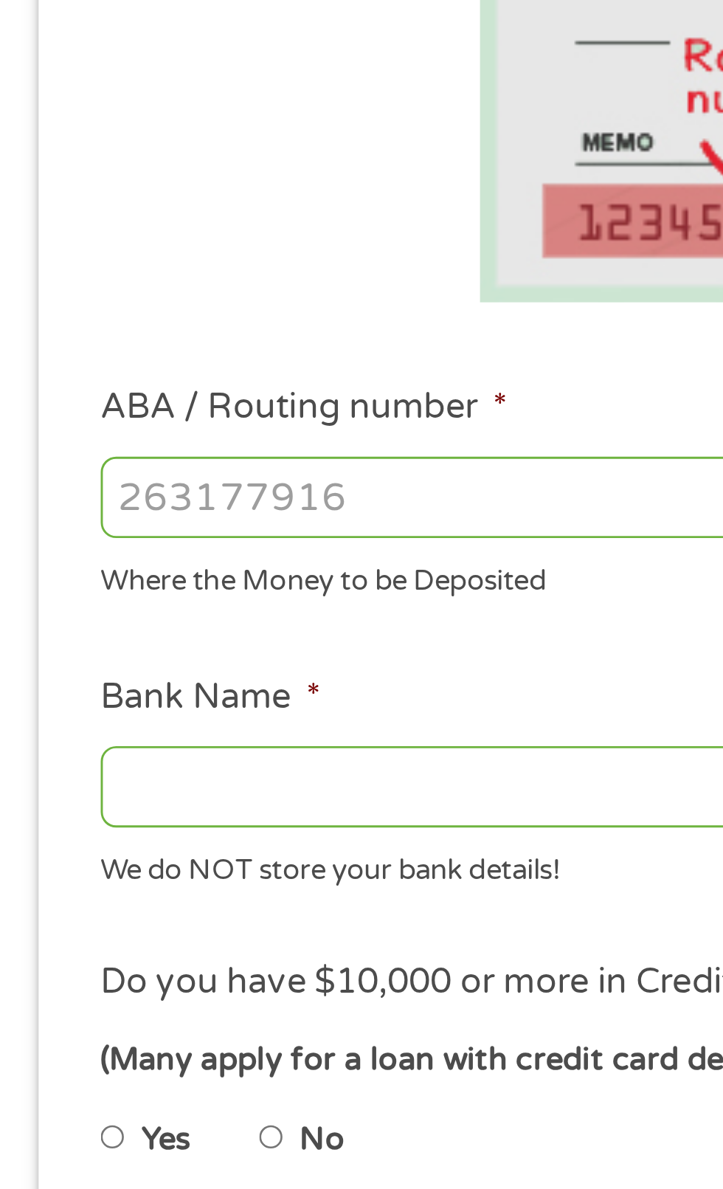
click at [48, 621] on input "Bank Name *" at bounding box center [193, 619] width 317 height 28
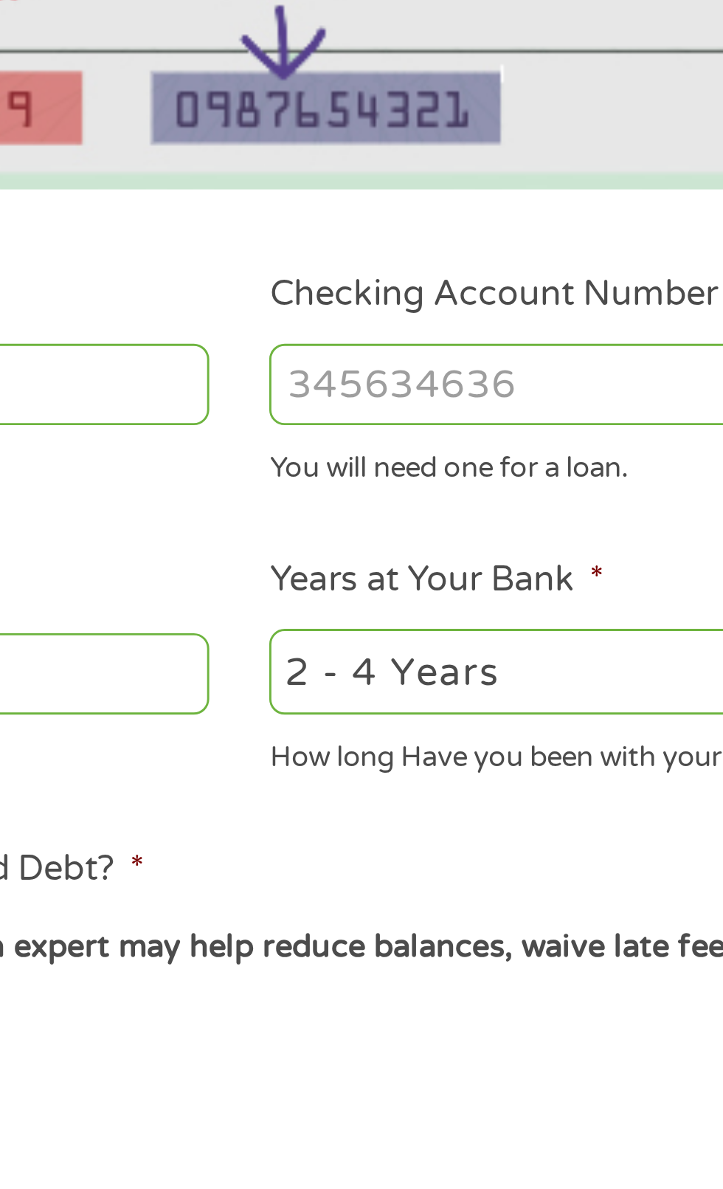
type input "Valley banks of ronan"
click at [400, 522] on input "Checking Account Number *" at bounding box center [530, 519] width 317 height 28
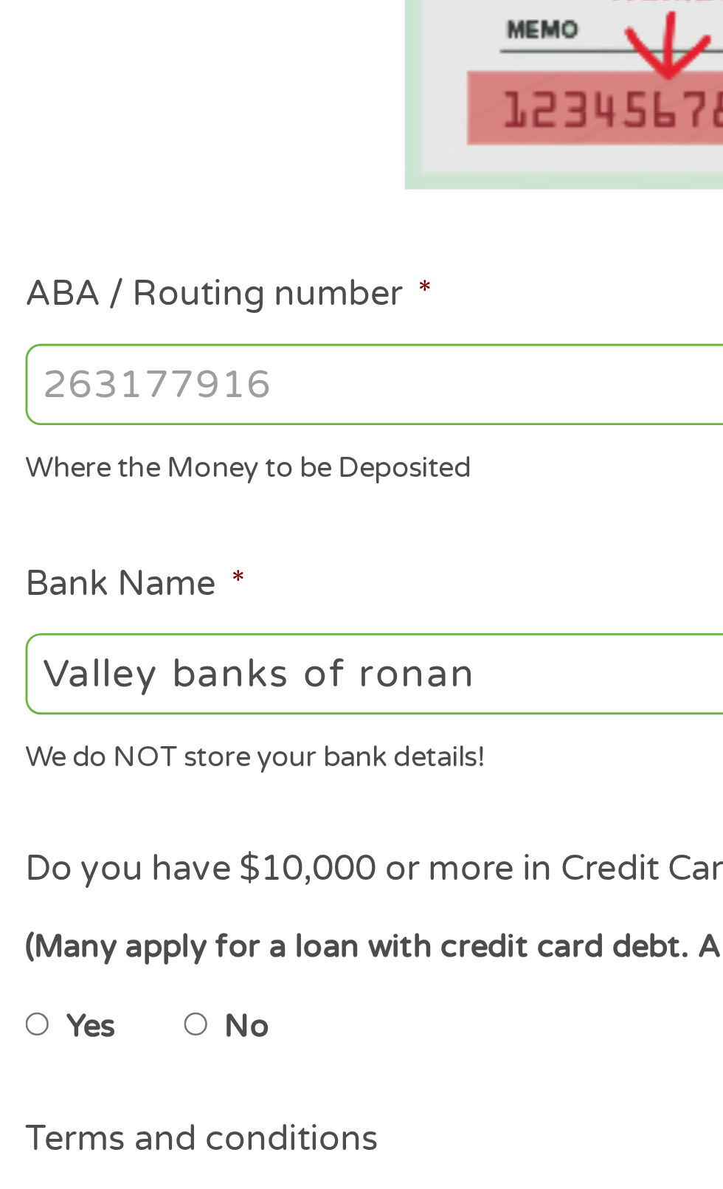
type input "3119401"
click at [62, 514] on input "ABA / Routing number *" at bounding box center [193, 519] width 317 height 28
click at [118, 525] on input "ABA / Routing number *" at bounding box center [193, 519] width 317 height 28
click at [71, 520] on input "ABA / Routing number *" at bounding box center [193, 519] width 317 height 28
click at [67, 524] on input "ABA / Routing number *" at bounding box center [193, 519] width 317 height 28
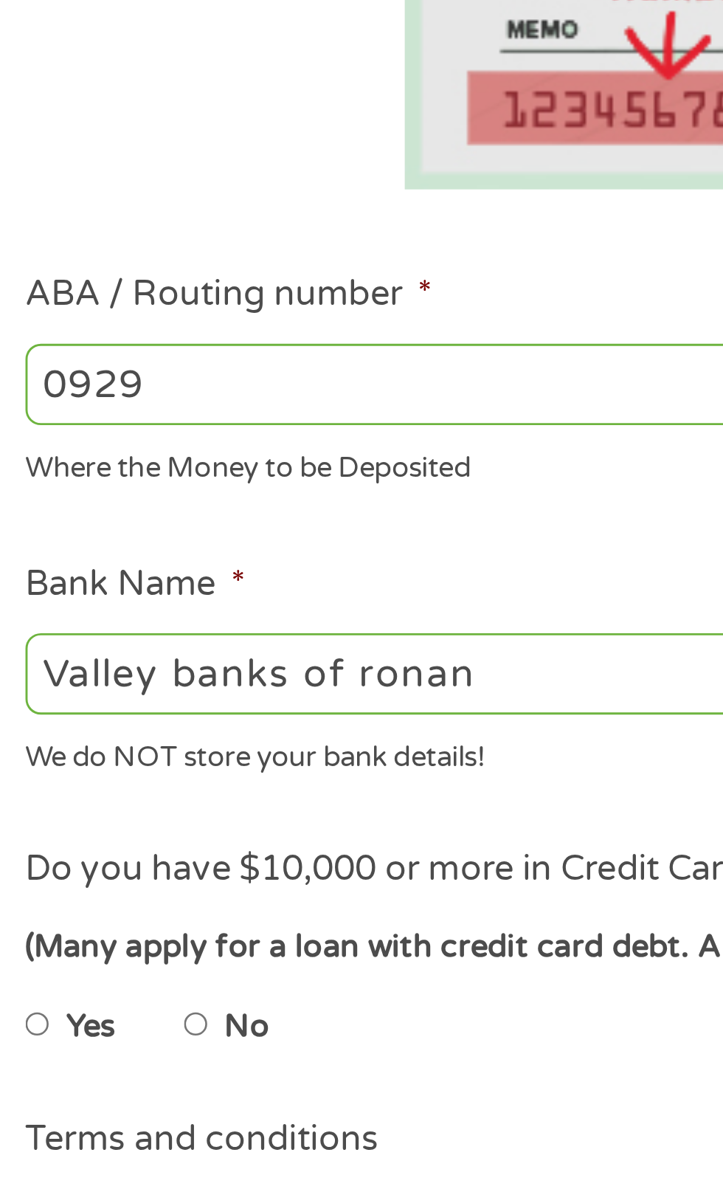
click at [96, 525] on input "0929" at bounding box center [193, 519] width 317 height 28
type input "092905265"
type input "VALLEY BANK OF RONAN"
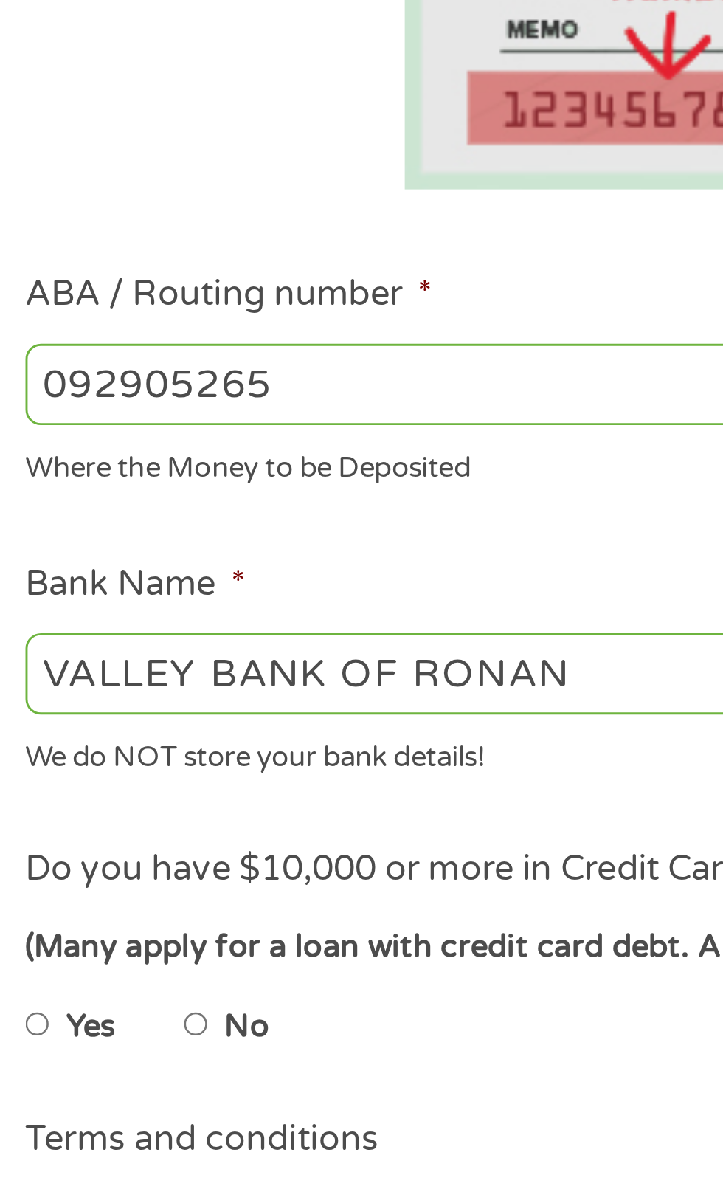
type input "092905265"
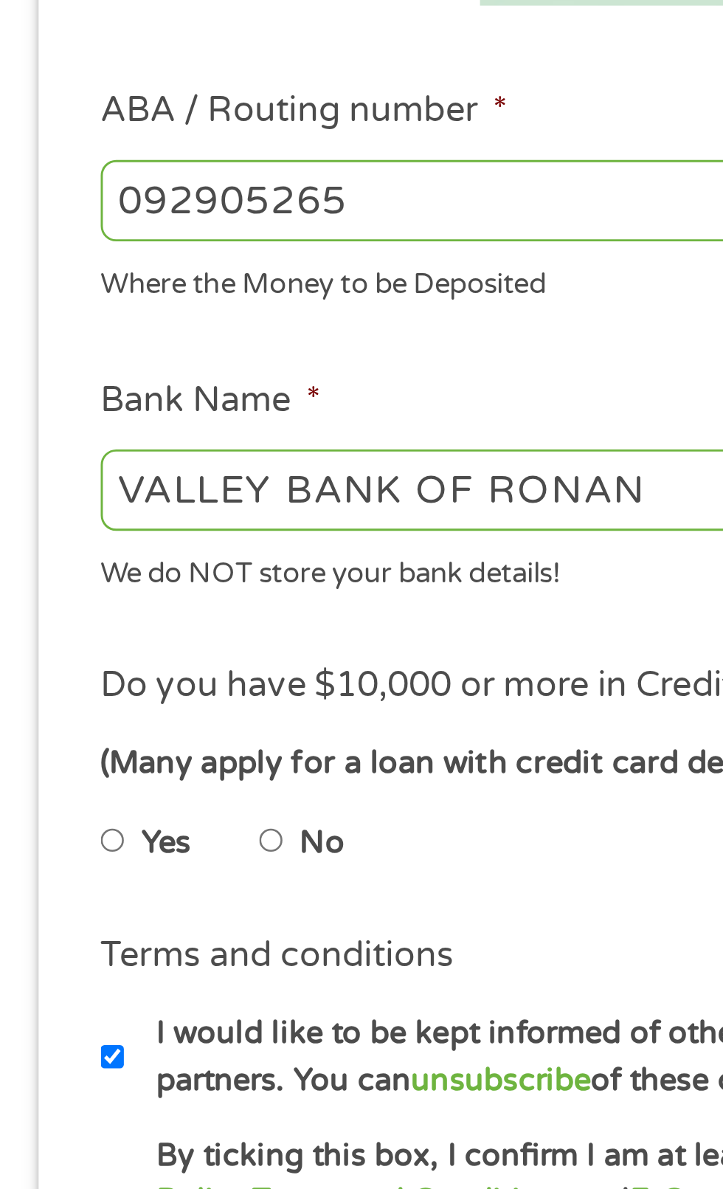
click at [98, 745] on input "No" at bounding box center [93, 740] width 9 height 24
radio input "true"
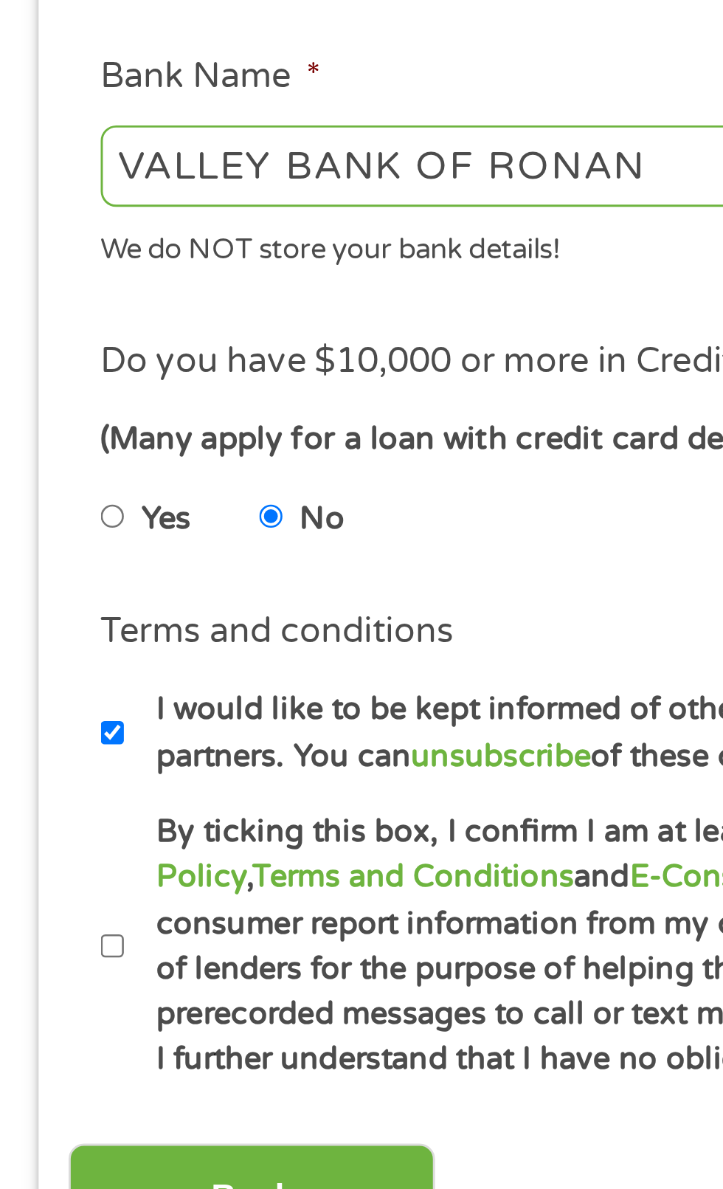
click at [41, 886] on input "By ticking this box, I confirm I am at least [DEMOGRAPHIC_DATA]. I confirm I ha…" at bounding box center [39, 888] width 9 height 24
checkbox input "true"
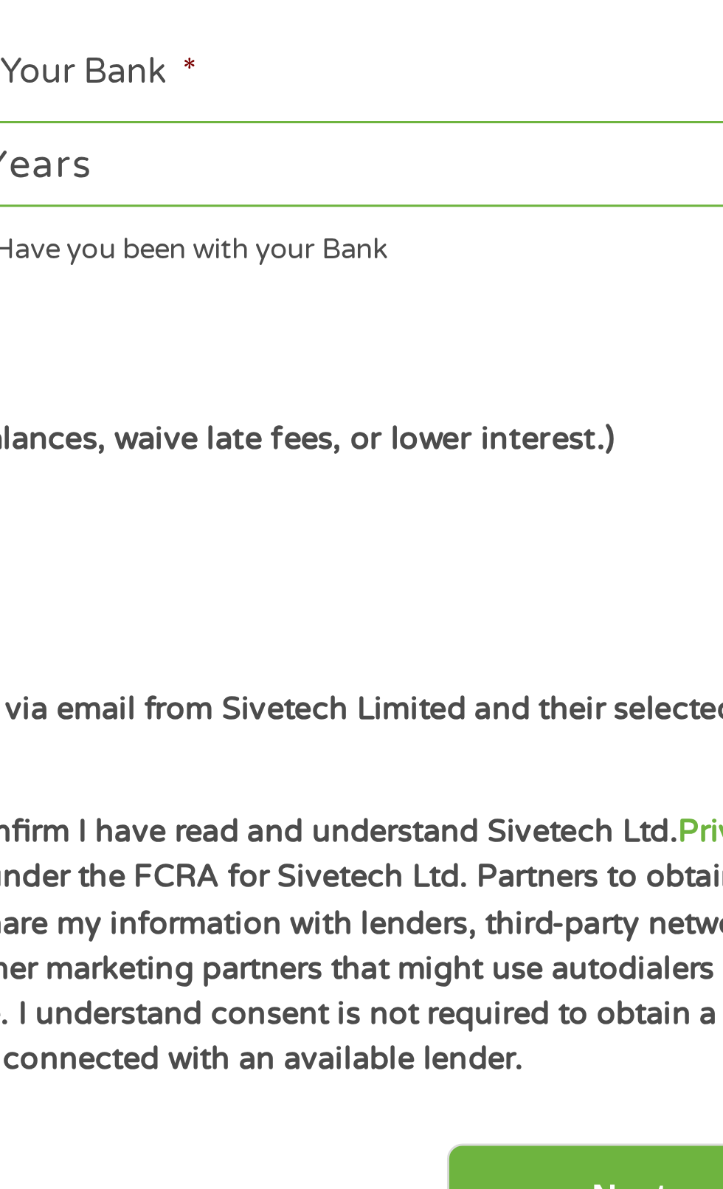
click at [595, 977] on input "Next" at bounding box center [636, 974] width 126 height 36
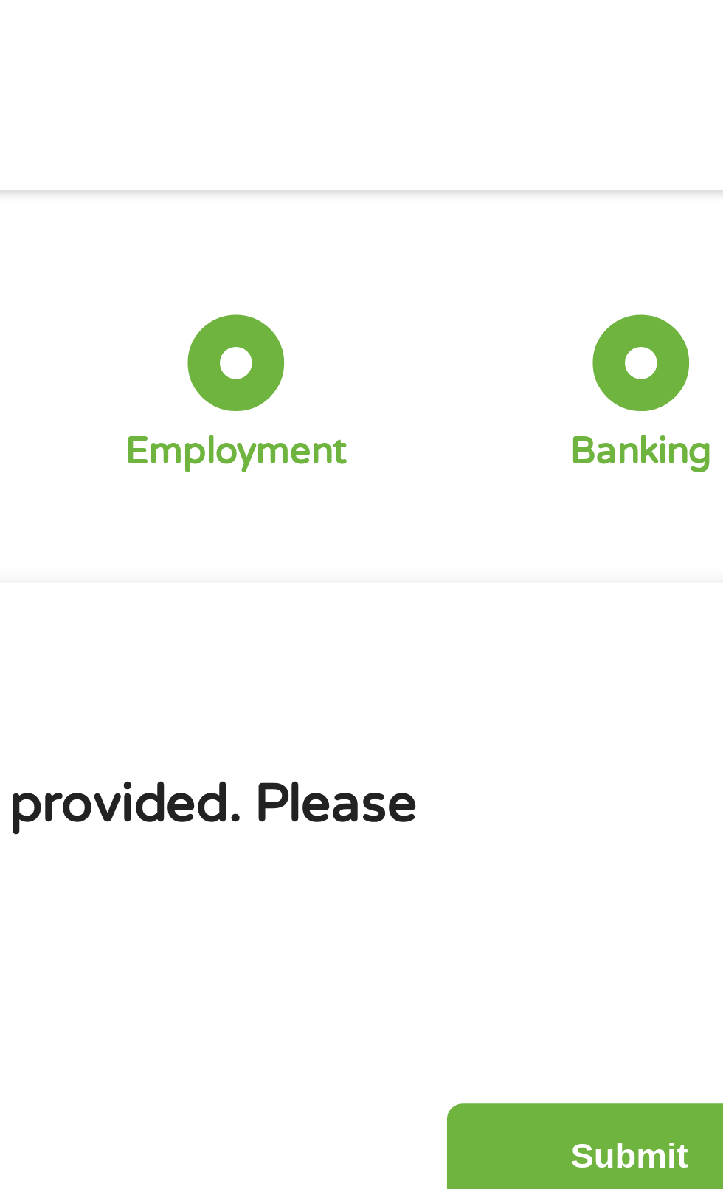
scroll to position [0, 0]
